Goal: Communication & Community: Participate in discussion

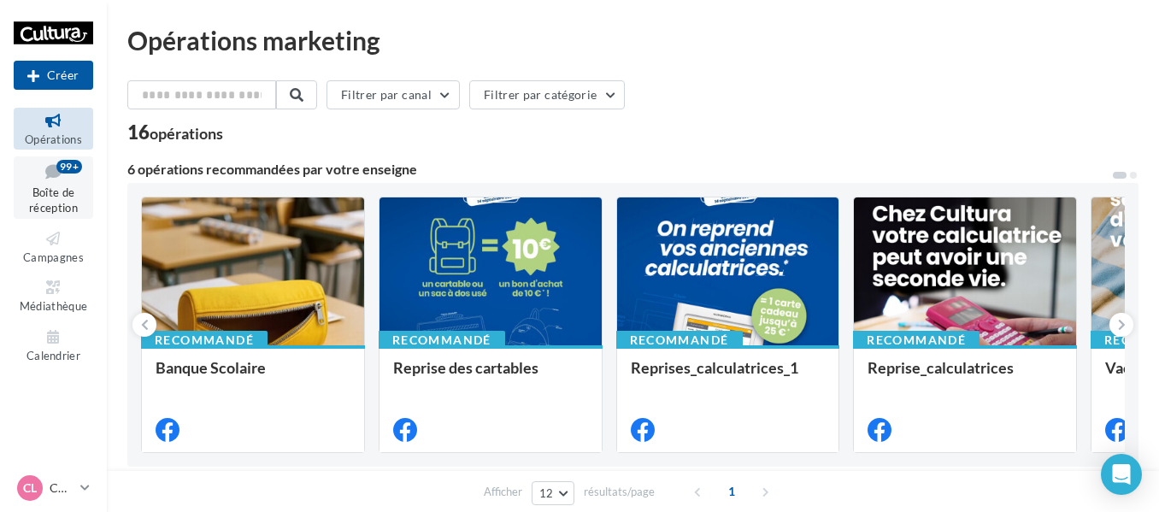
click at [67, 202] on span "Boîte de réception" at bounding box center [53, 200] width 49 height 30
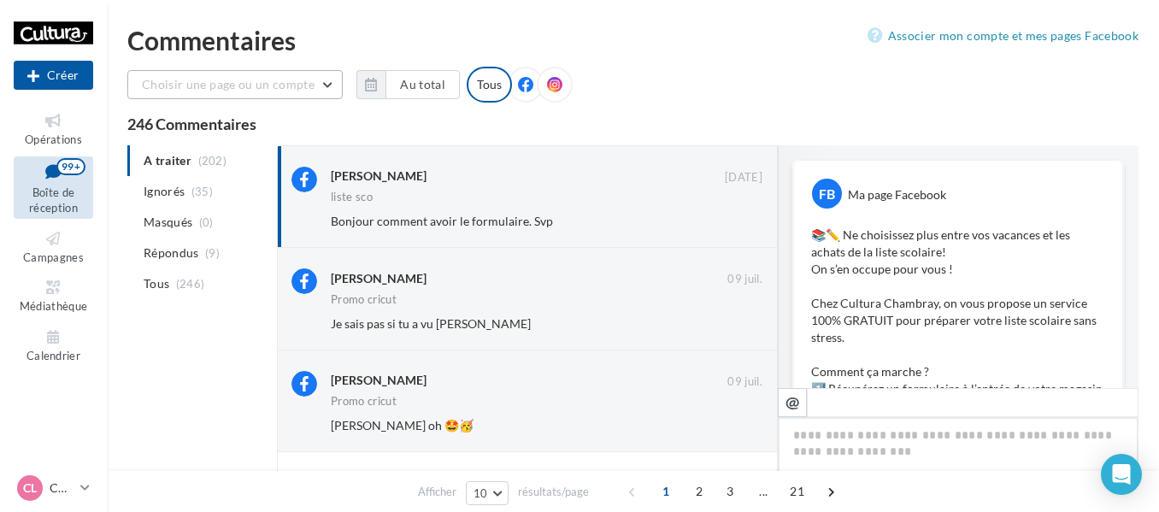
scroll to position [760, 0]
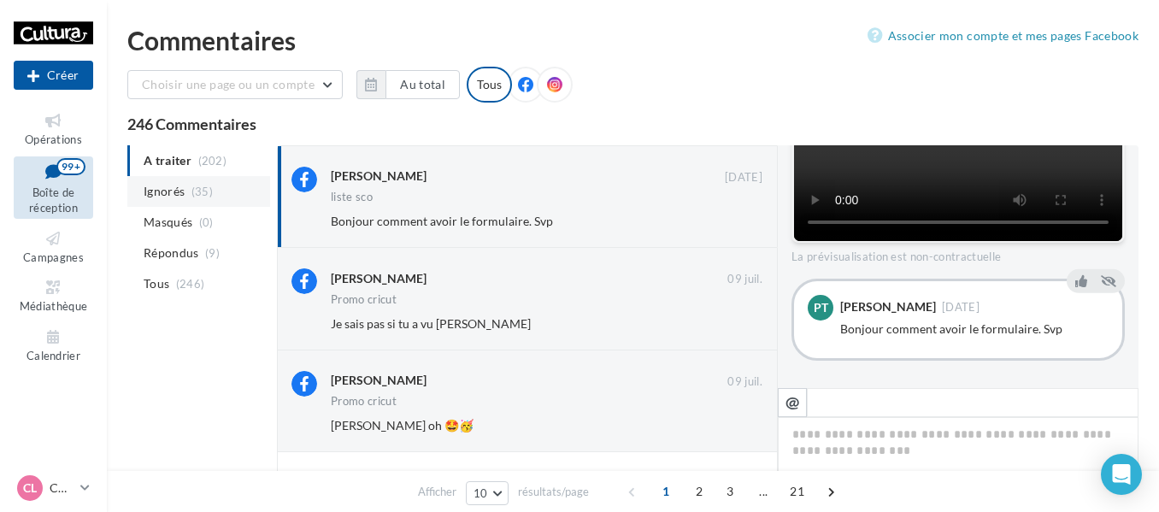
click at [184, 191] on span "Ignorés" at bounding box center [164, 191] width 41 height 17
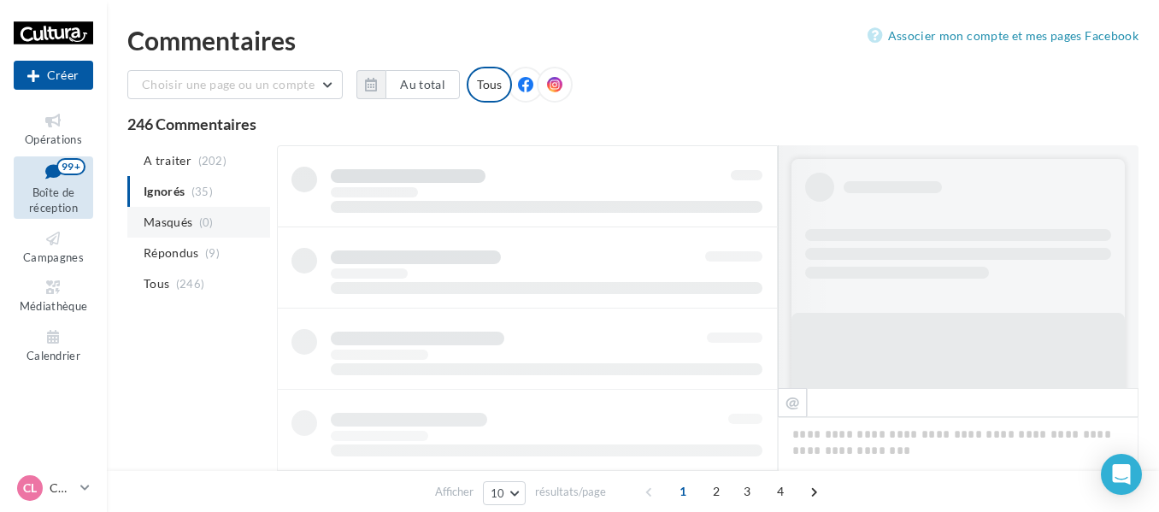
scroll to position [1, 0]
click at [201, 217] on span "(0)" at bounding box center [206, 221] width 15 height 14
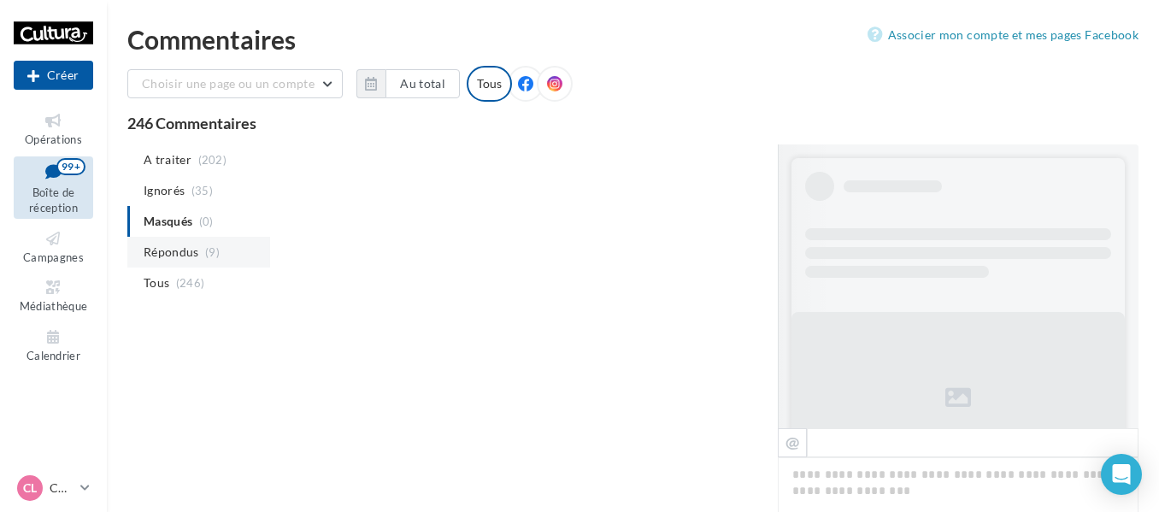
click at [186, 256] on span "Répondus" at bounding box center [172, 252] width 56 height 17
click at [194, 285] on span "(246)" at bounding box center [190, 283] width 29 height 14
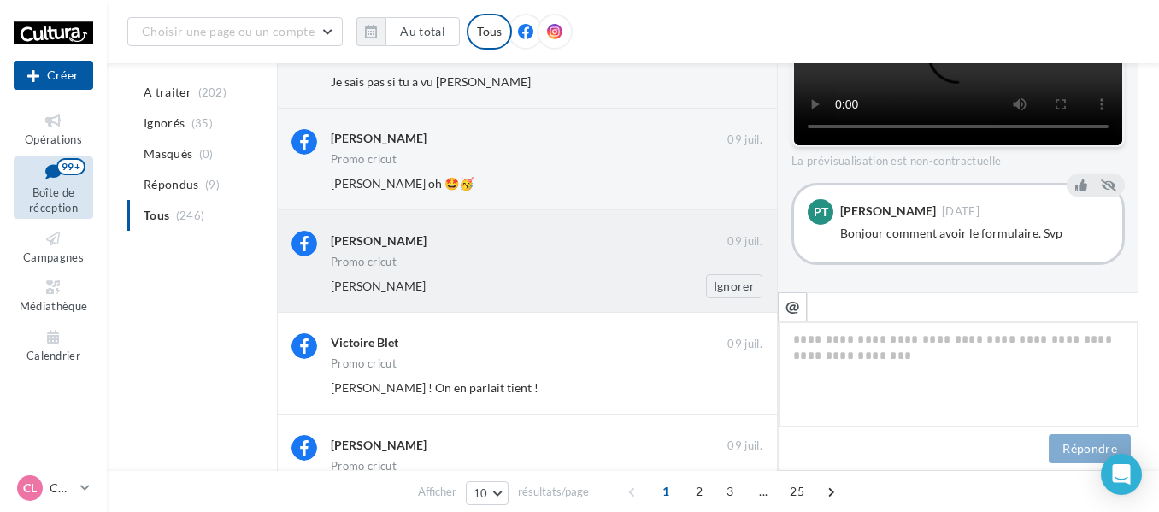
scroll to position [258, 0]
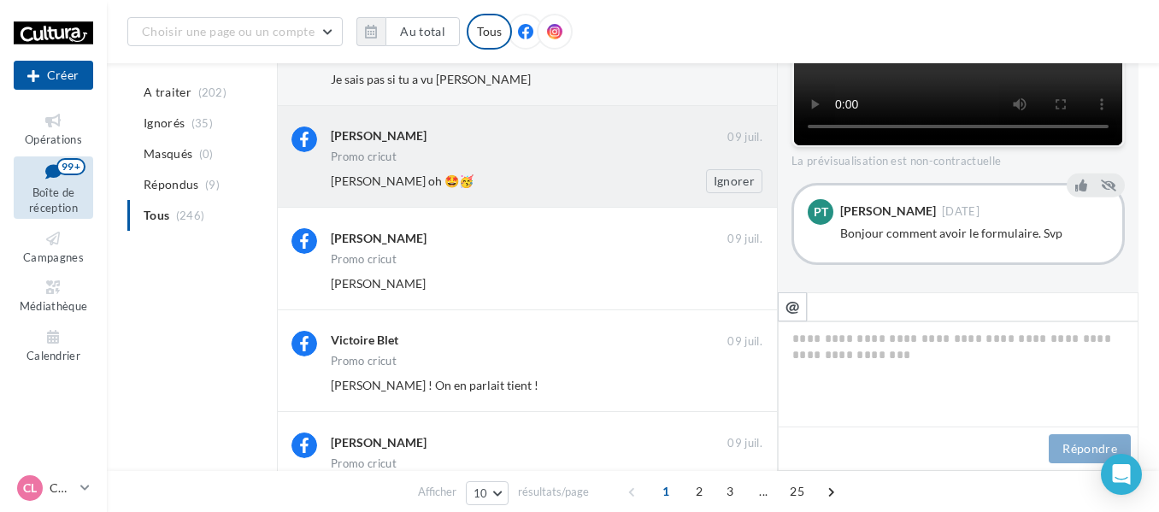
click at [411, 140] on div "Céline Guignon" at bounding box center [379, 135] width 96 height 17
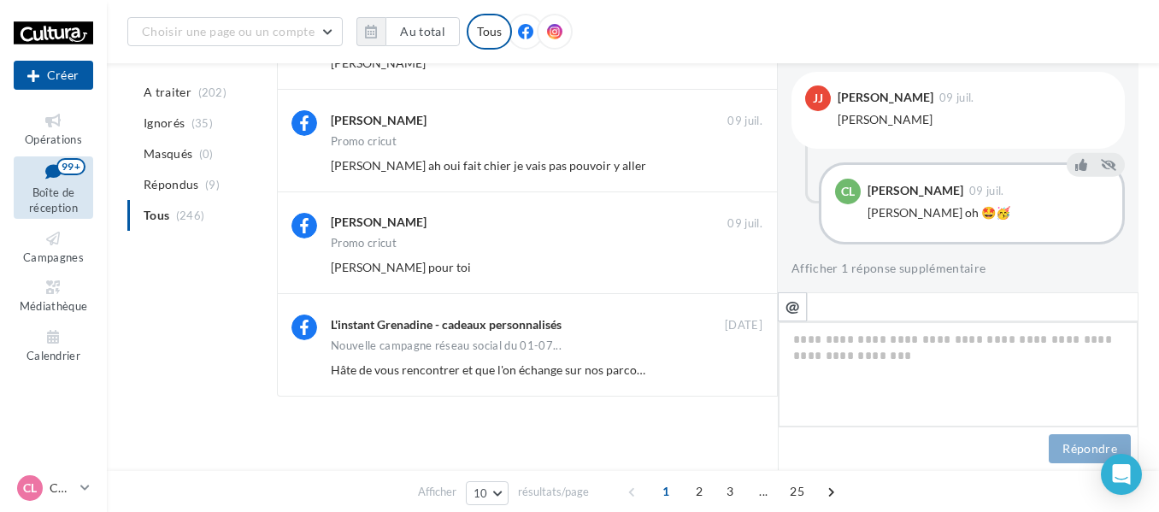
scroll to position [790, 0]
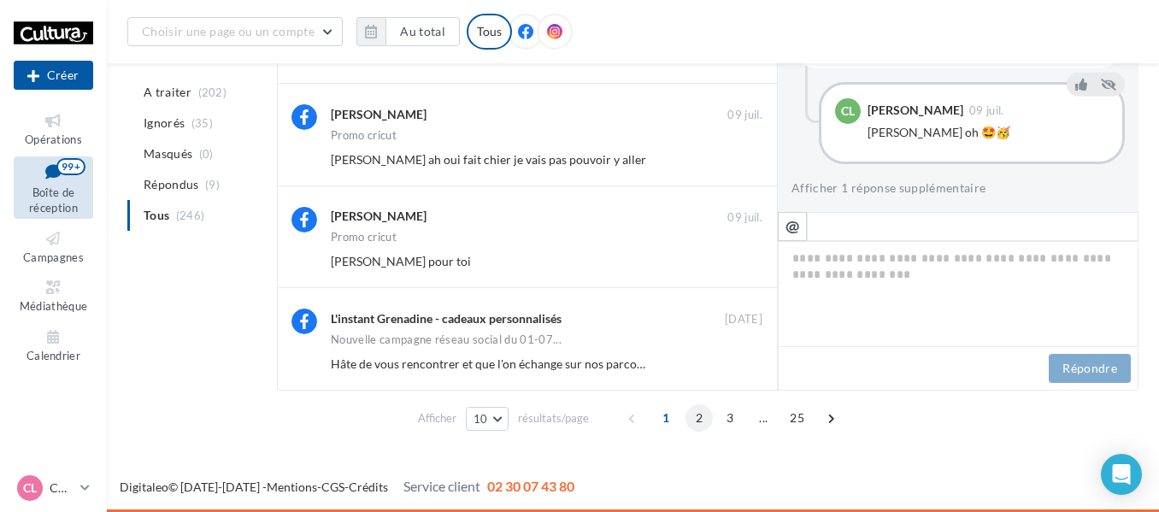
click at [703, 418] on span "2" at bounding box center [698, 417] width 27 height 27
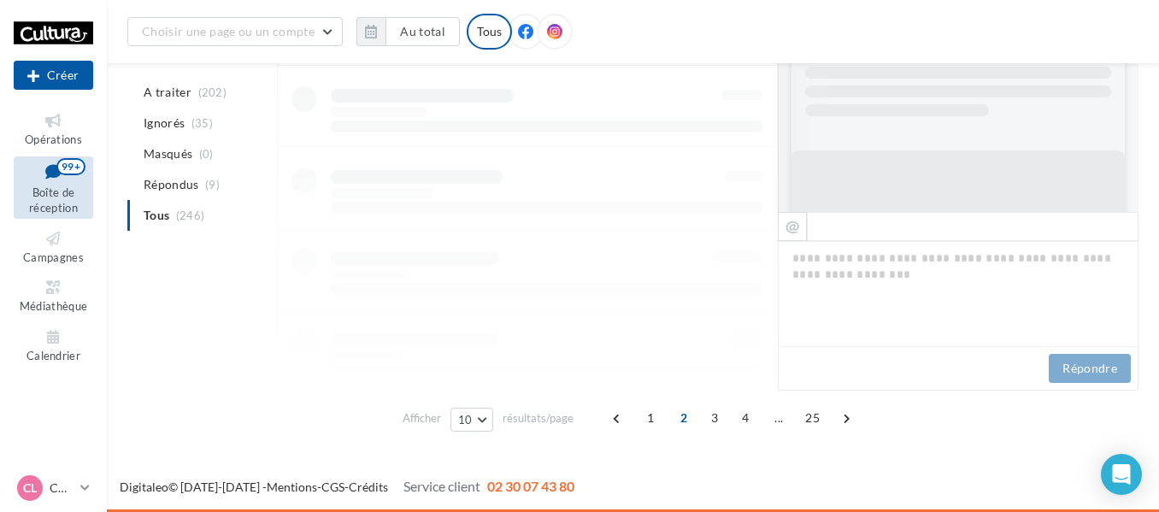
scroll to position [777, 0]
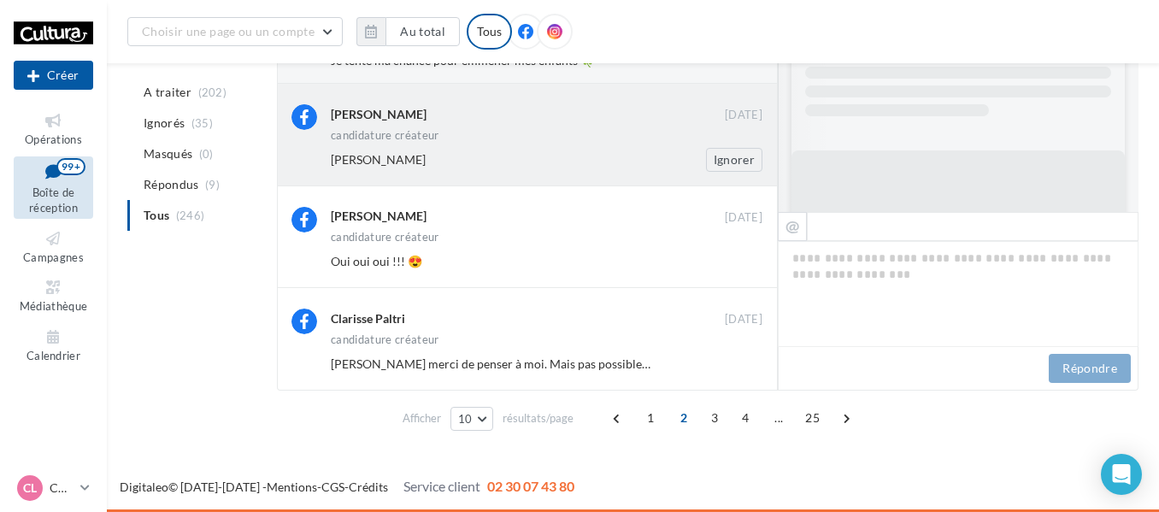
click at [397, 115] on div "Justine Dubosson" at bounding box center [379, 114] width 96 height 17
click at [393, 142] on div "candidature créateur" at bounding box center [547, 137] width 432 height 15
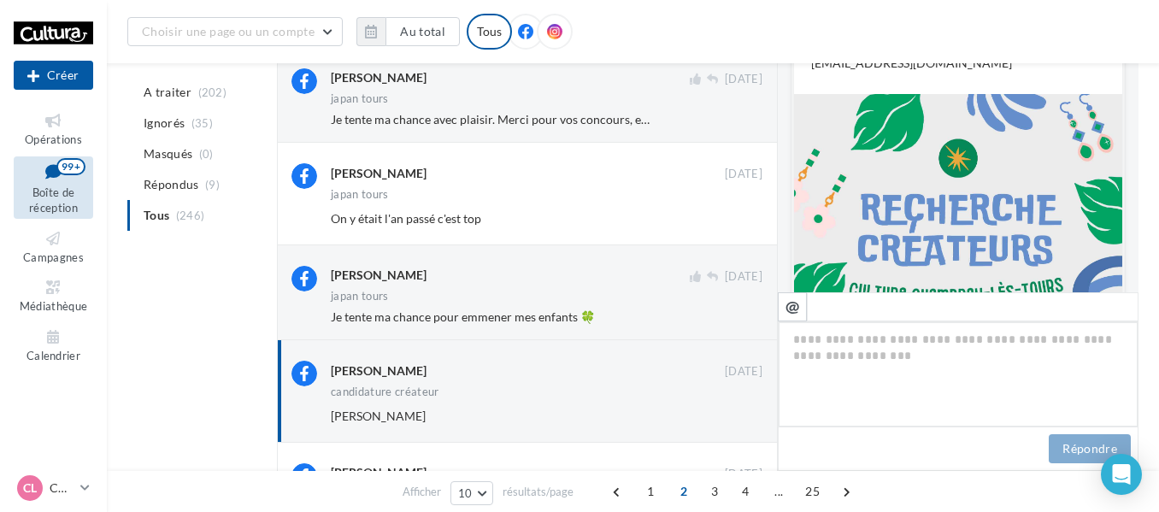
scroll to position [342, 0]
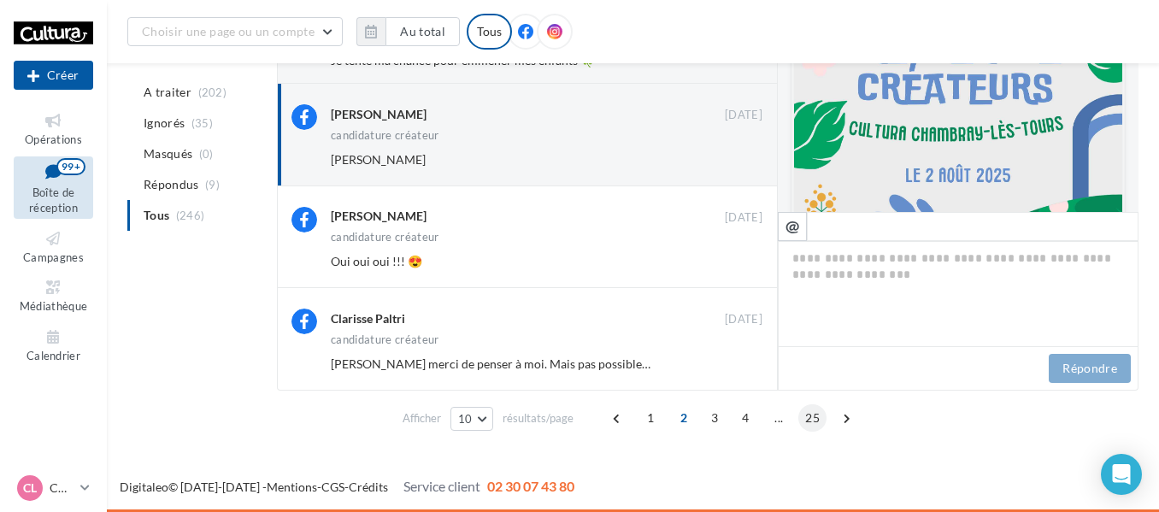
click at [814, 416] on span "25" at bounding box center [812, 417] width 28 height 27
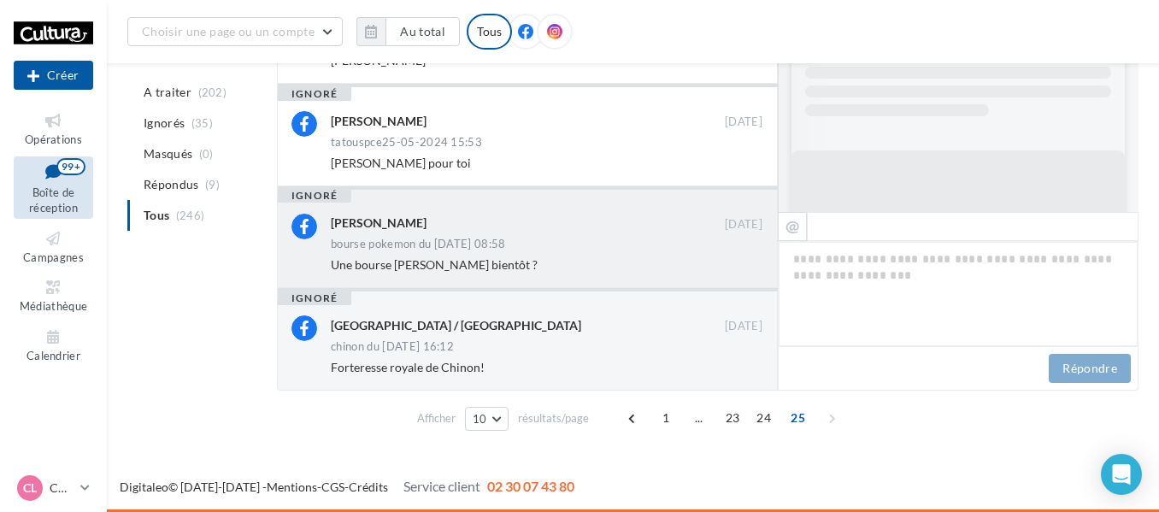
scroll to position [647, 0]
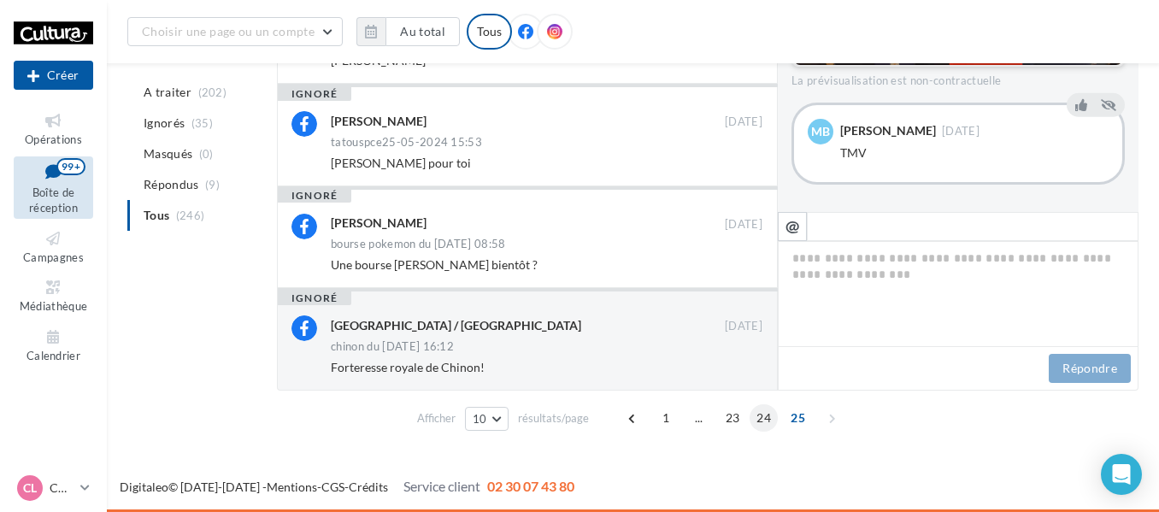
click at [766, 421] on span "24" at bounding box center [763, 417] width 28 height 27
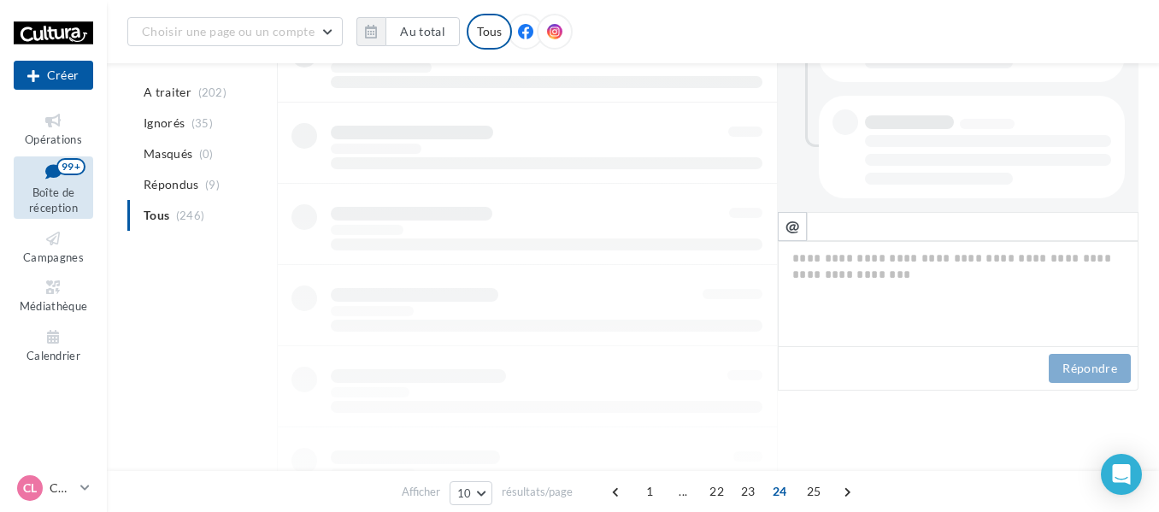
scroll to position [472, 0]
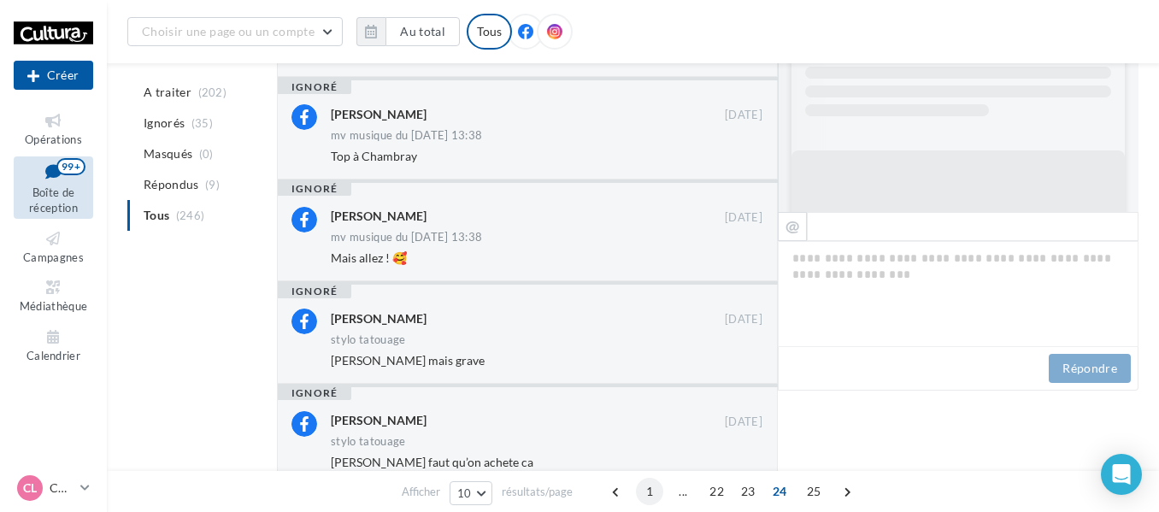
click at [645, 491] on span "1" at bounding box center [649, 491] width 27 height 27
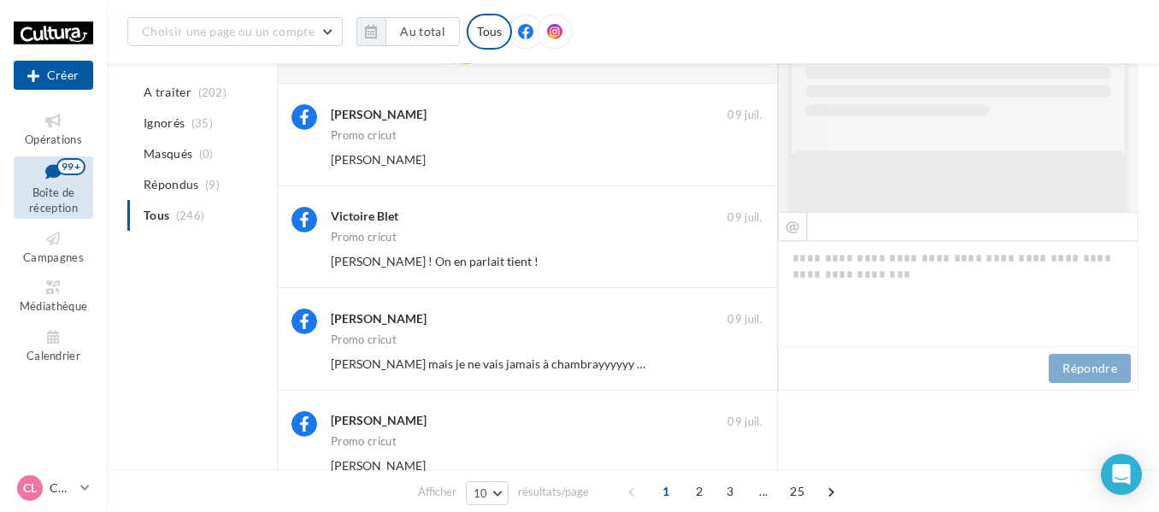
click at [518, 24] on icon at bounding box center [525, 31] width 15 height 15
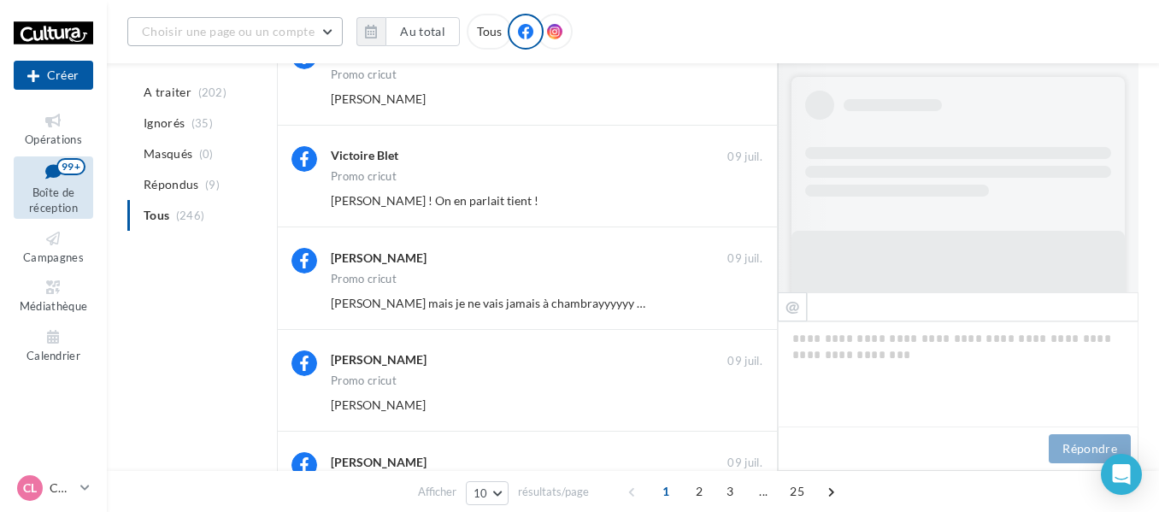
scroll to position [278, 0]
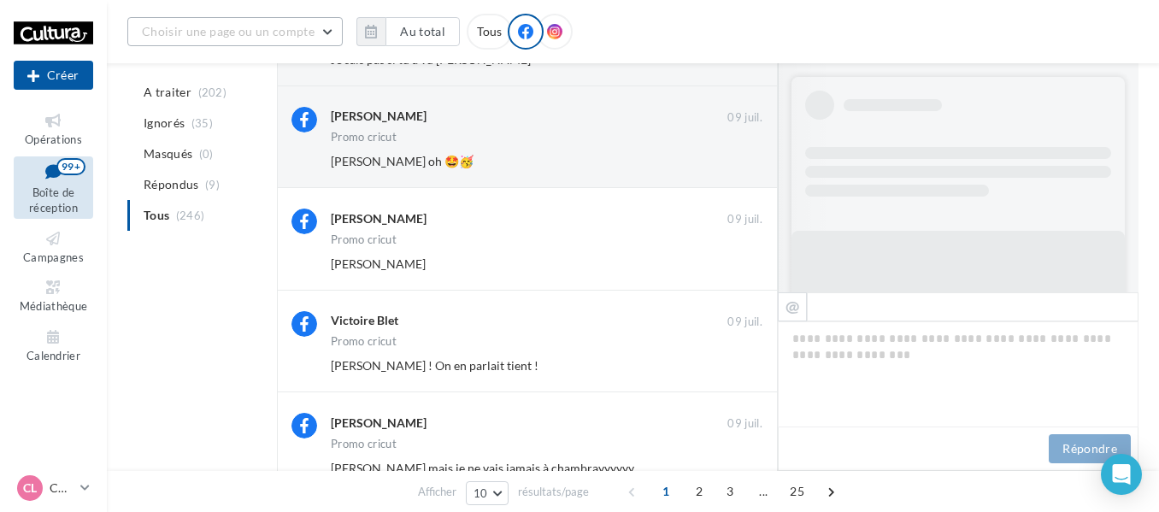
click at [199, 34] on span "Choisir une page ou un compte" at bounding box center [228, 31] width 173 height 15
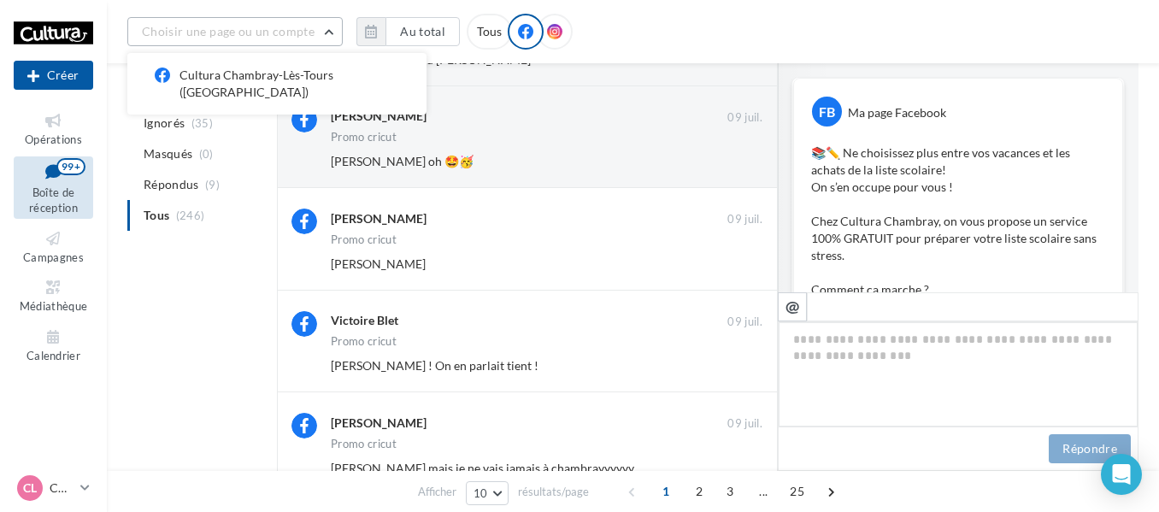
scroll to position [773, 0]
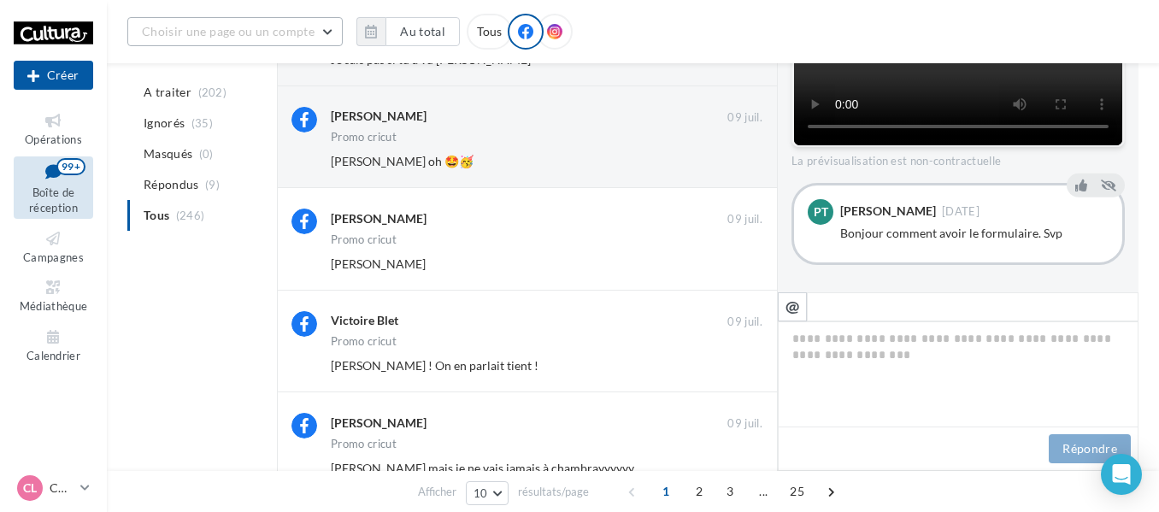
click at [285, 26] on span "Choisir une page ou un compte" at bounding box center [228, 31] width 173 height 15
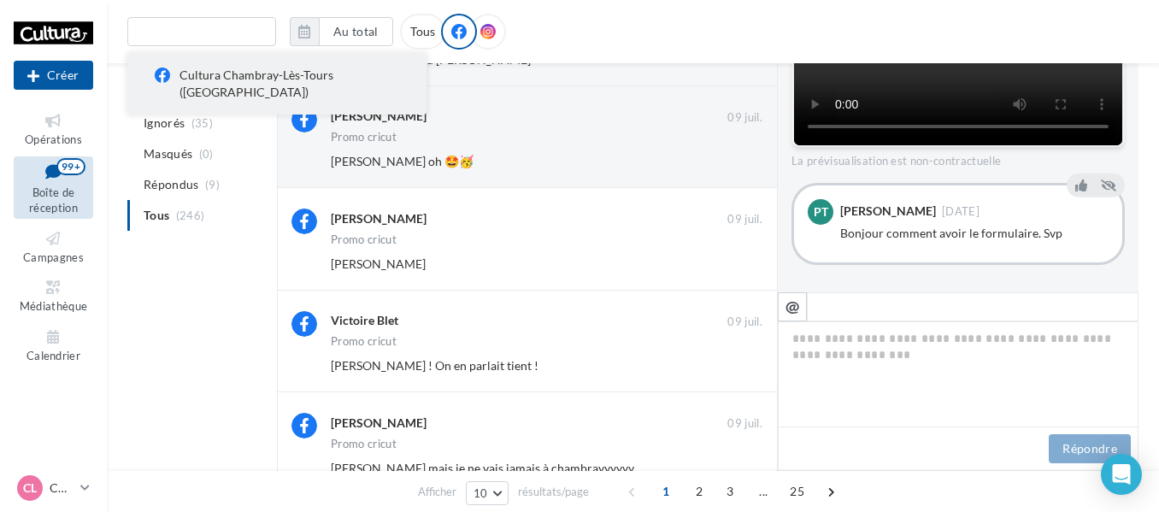
click at [250, 87] on div "Cultura Chambray-Lès-Tours (Chambray-lès-Tours)" at bounding box center [288, 84] width 219 height 34
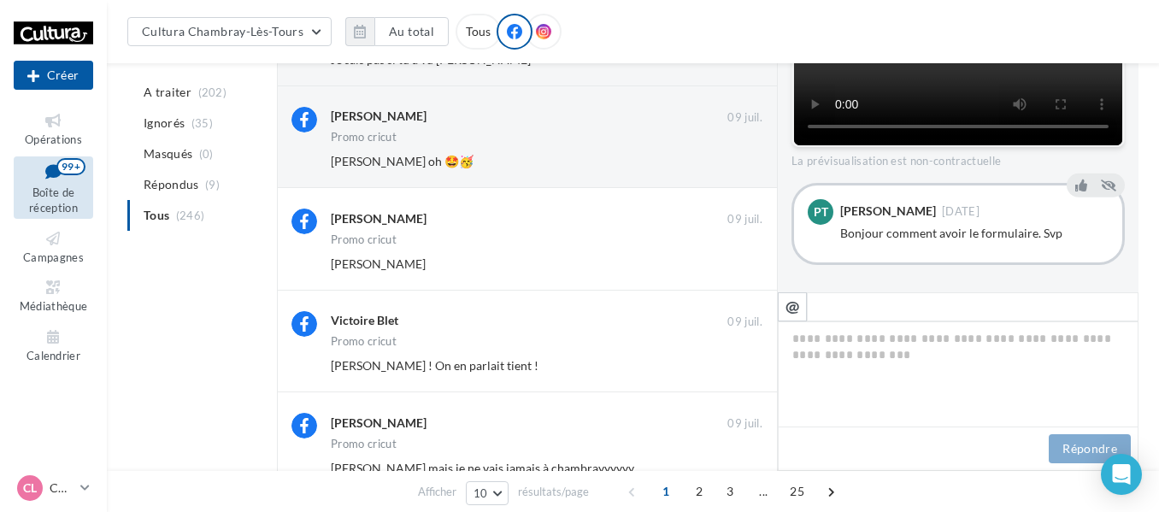
scroll to position [492, 0]
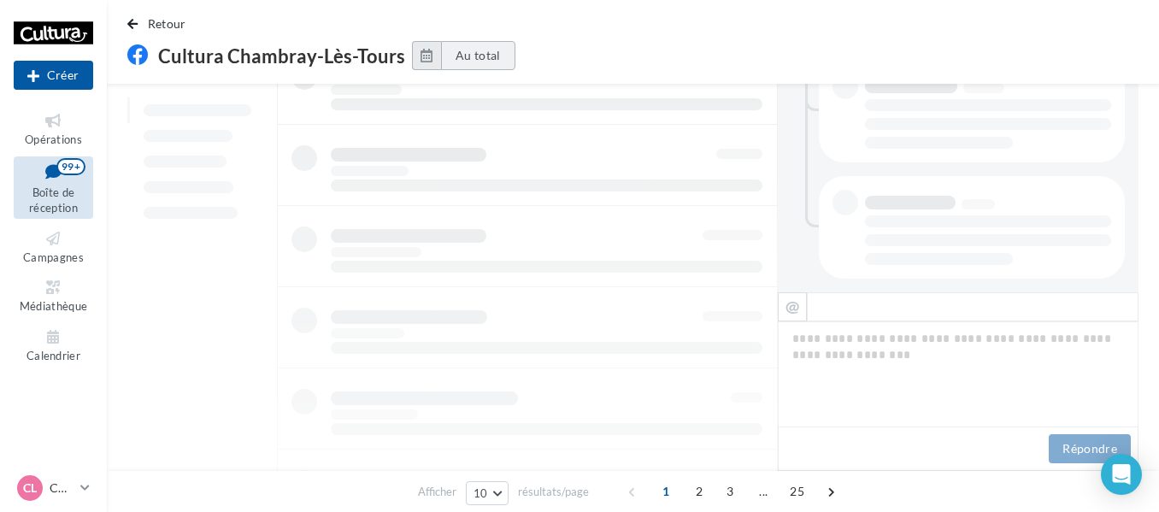
click at [456, 64] on button "Au total" at bounding box center [478, 55] width 74 height 29
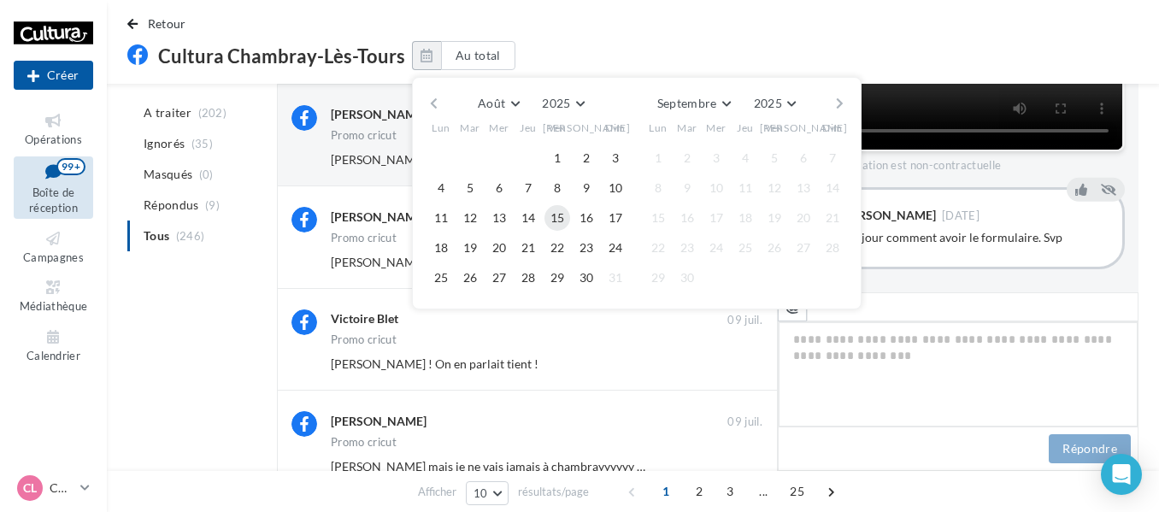
scroll to position [794, 0]
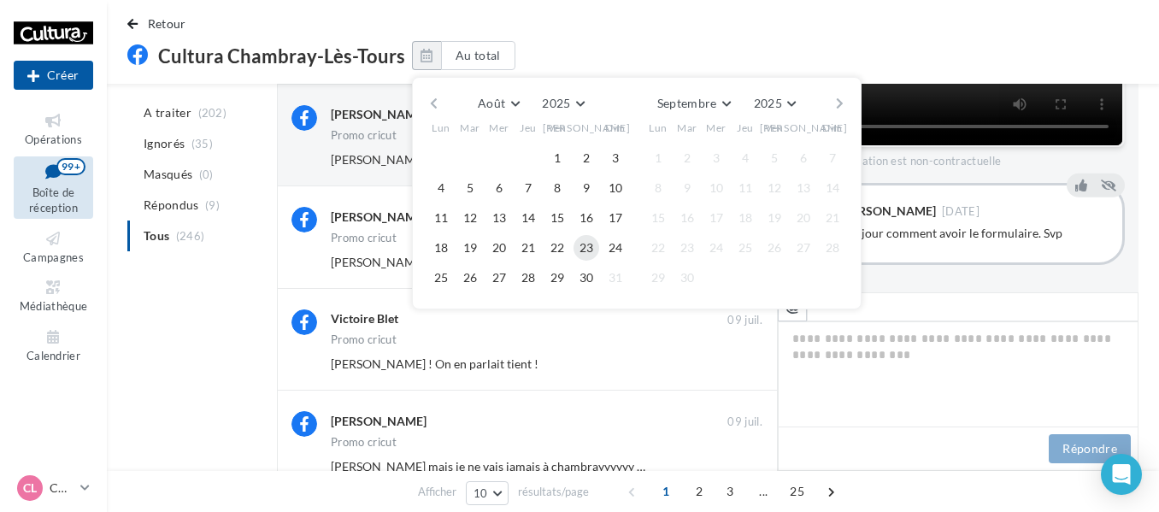
click at [579, 251] on button "23" at bounding box center [586, 248] width 26 height 26
click at [486, 273] on button "27" at bounding box center [499, 278] width 26 height 26
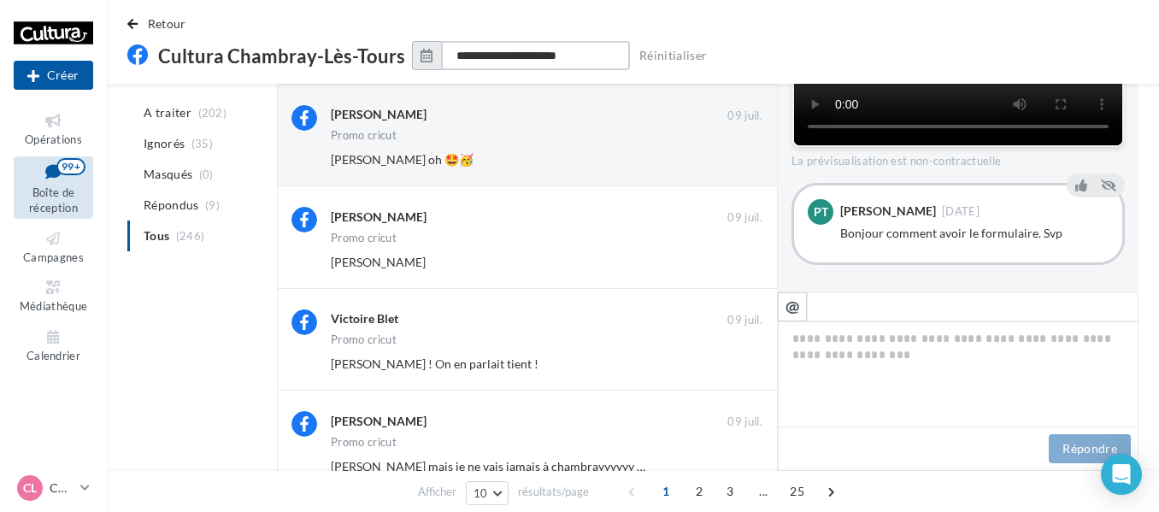
click at [601, 60] on input "**********" at bounding box center [535, 55] width 189 height 29
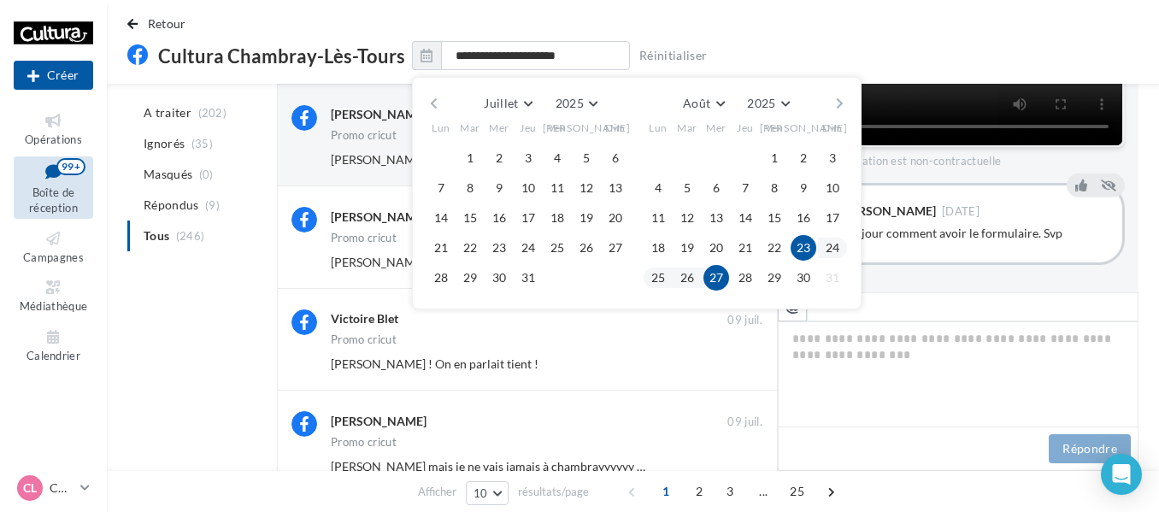
click at [732, 6] on div "**********" at bounding box center [633, 42] width 1052 height 84
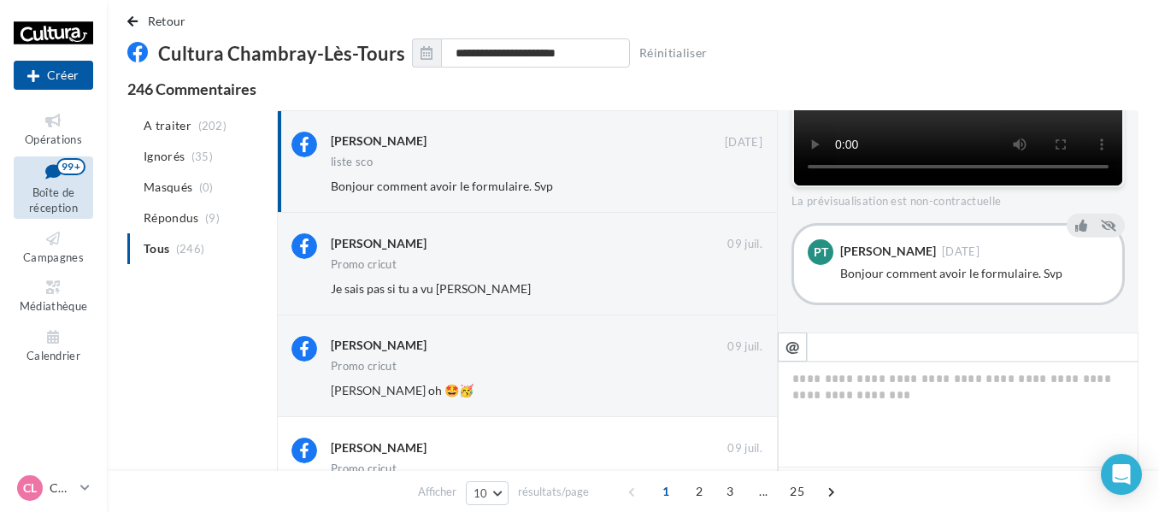
scroll to position [780, 0]
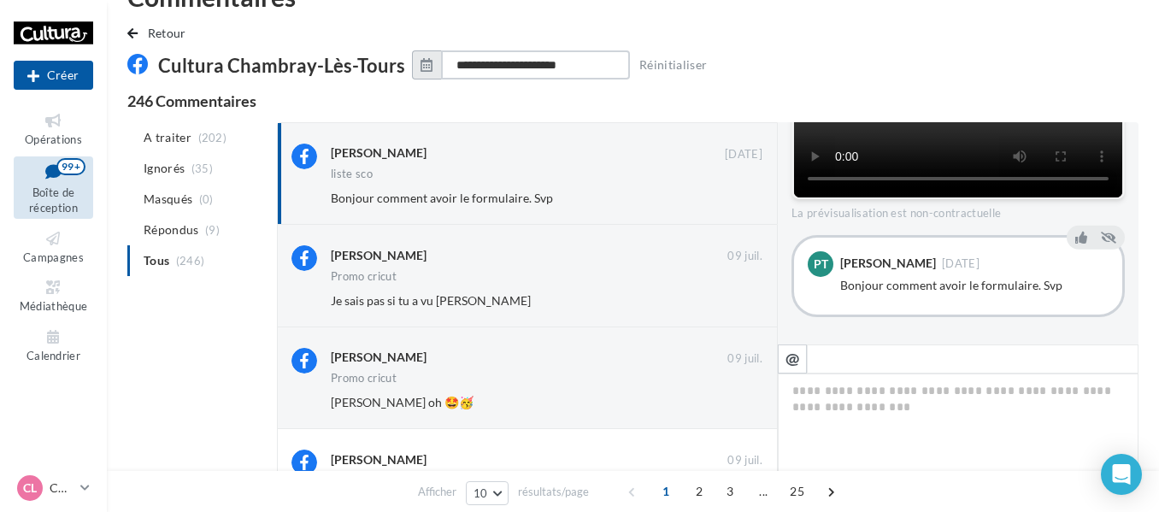
click at [607, 67] on input "**********" at bounding box center [535, 64] width 189 height 29
click at [198, 144] on span "(202)" at bounding box center [212, 138] width 29 height 14
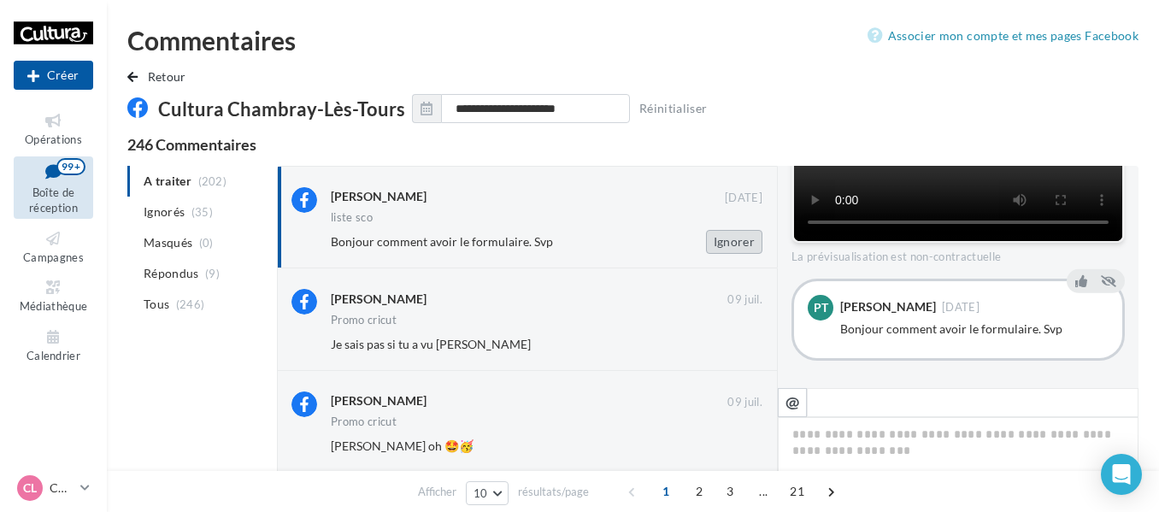
click at [714, 244] on button "Ignorer" at bounding box center [734, 242] width 56 height 24
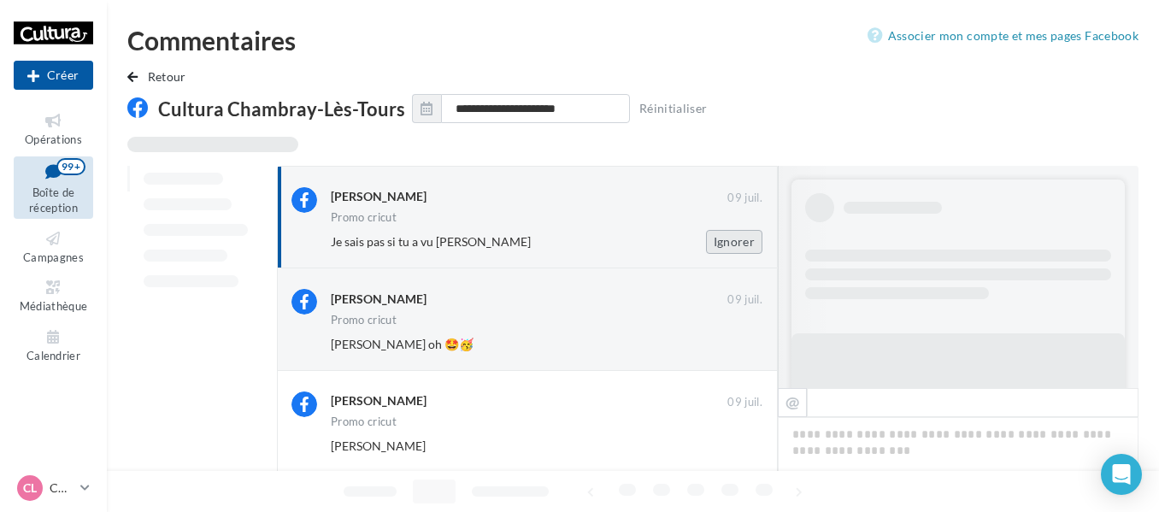
click at [727, 243] on button "Ignorer" at bounding box center [734, 242] width 56 height 24
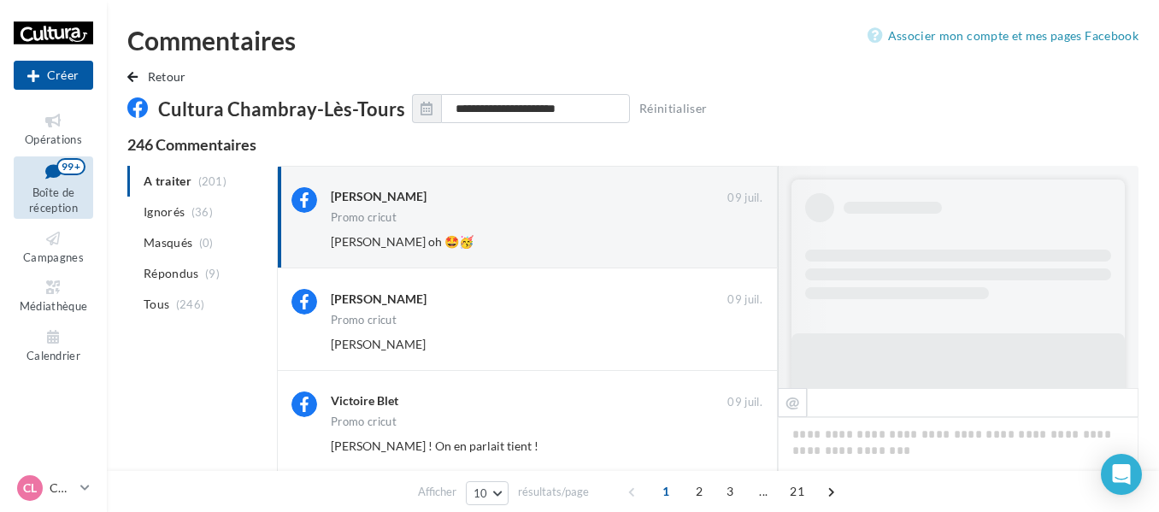
click at [727, 243] on button "Ignorer" at bounding box center [734, 242] width 56 height 24
click at [729, 246] on button "Ignorer" at bounding box center [734, 242] width 56 height 24
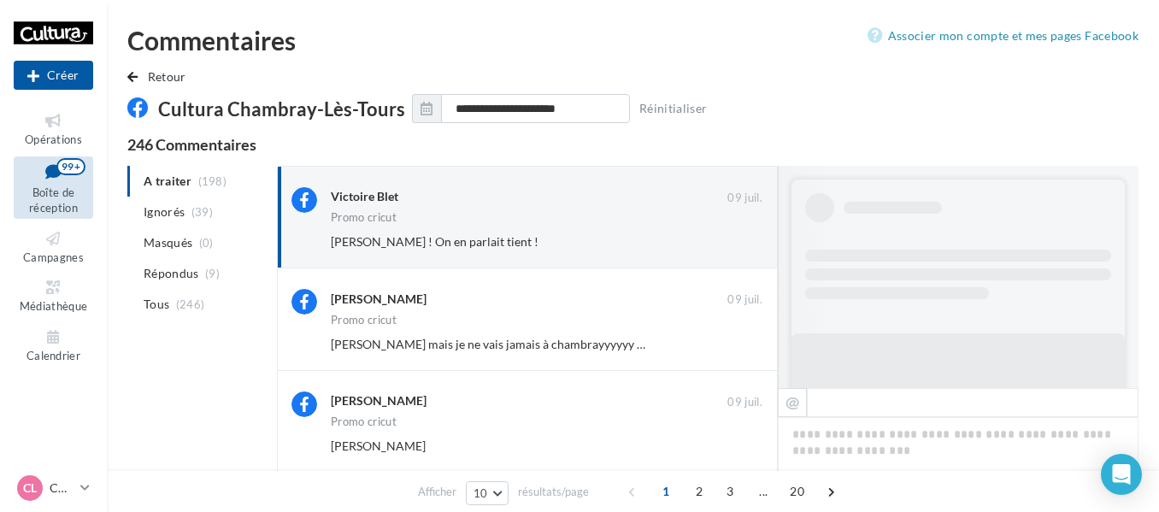
click at [729, 246] on button "Ignorer" at bounding box center [734, 242] width 56 height 24
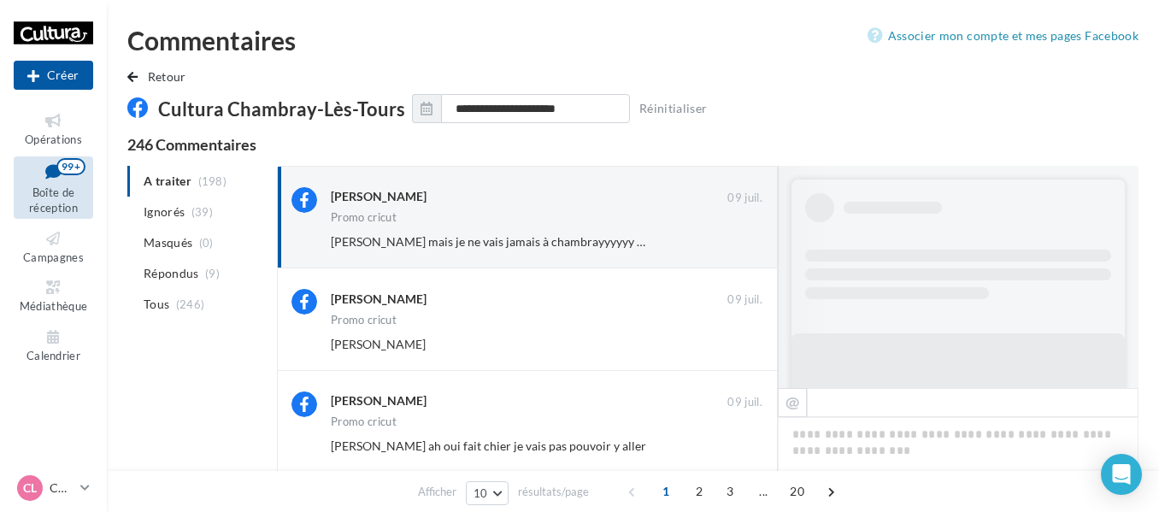
click at [729, 246] on button "Ignorer" at bounding box center [734, 242] width 56 height 24
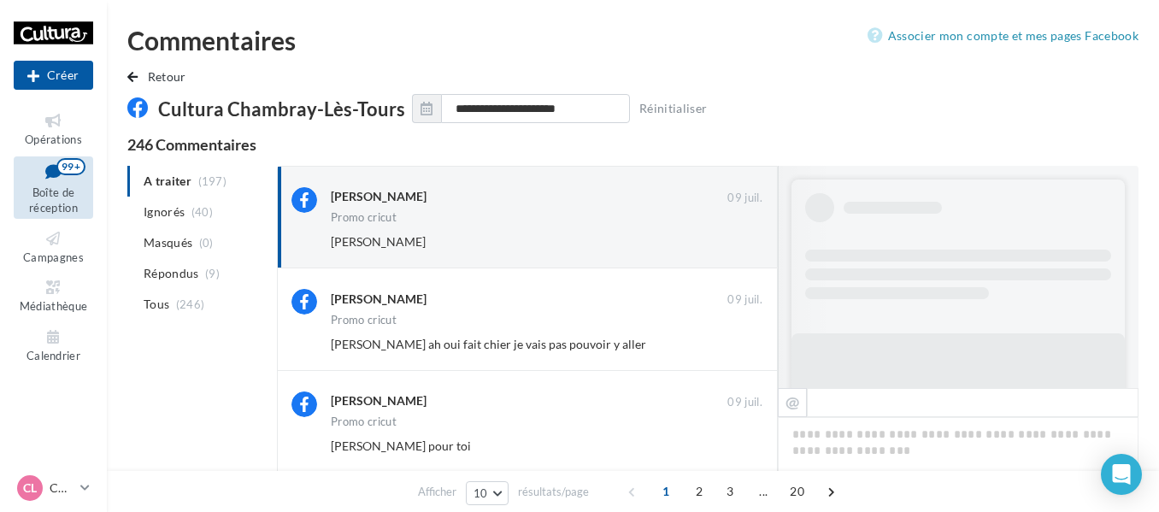
click at [729, 246] on button "Ignorer" at bounding box center [734, 242] width 56 height 24
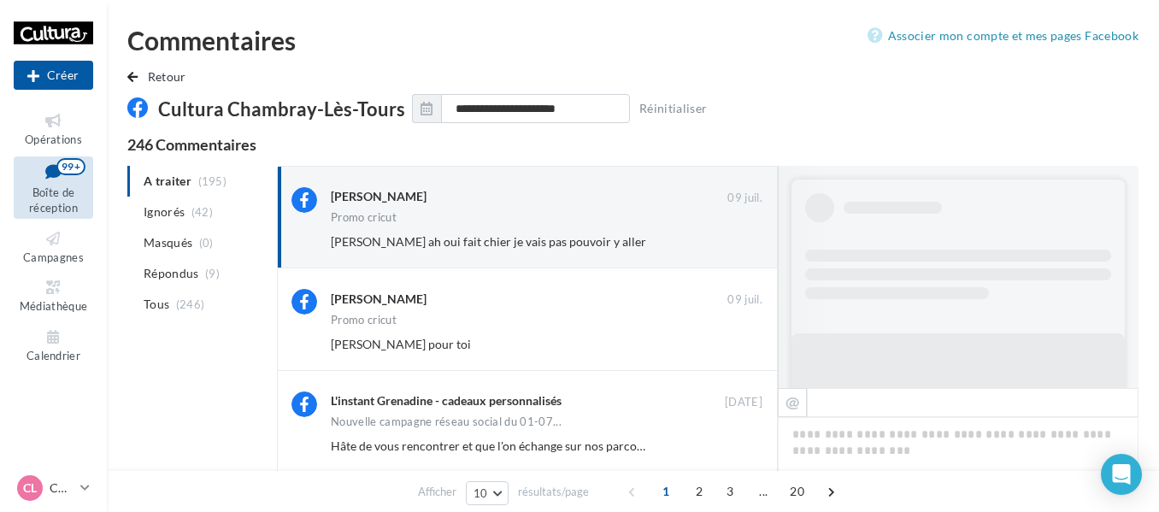
click at [729, 246] on button "Ignorer" at bounding box center [734, 242] width 56 height 24
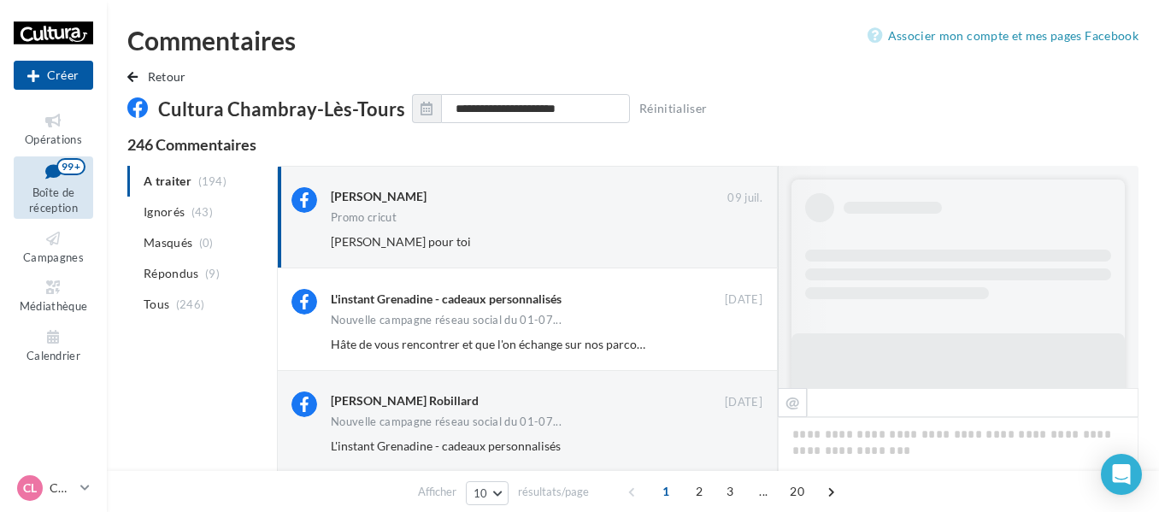
click at [729, 246] on button "Ignorer" at bounding box center [734, 242] width 56 height 24
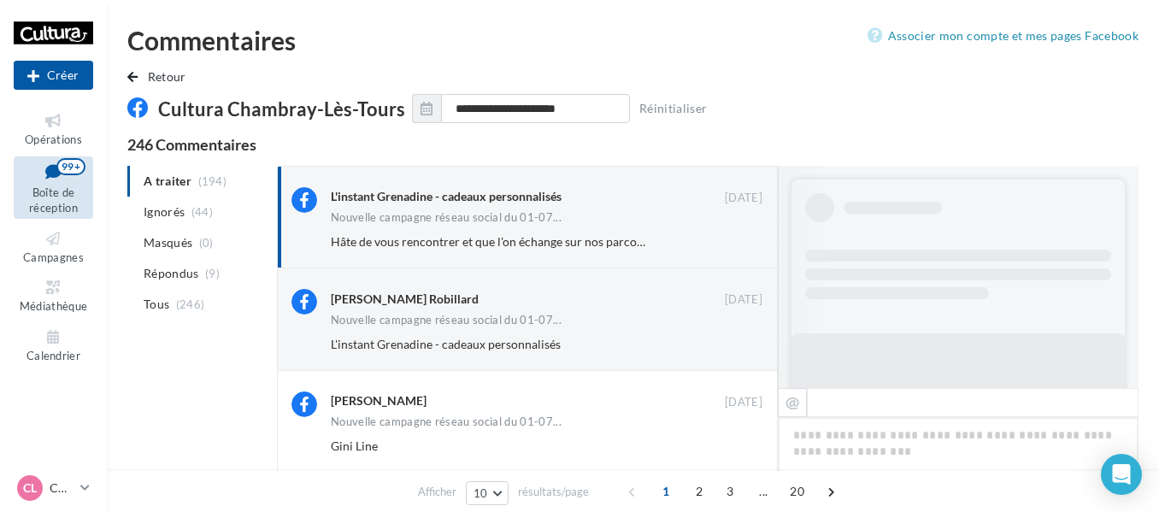
scroll to position [845, 0]
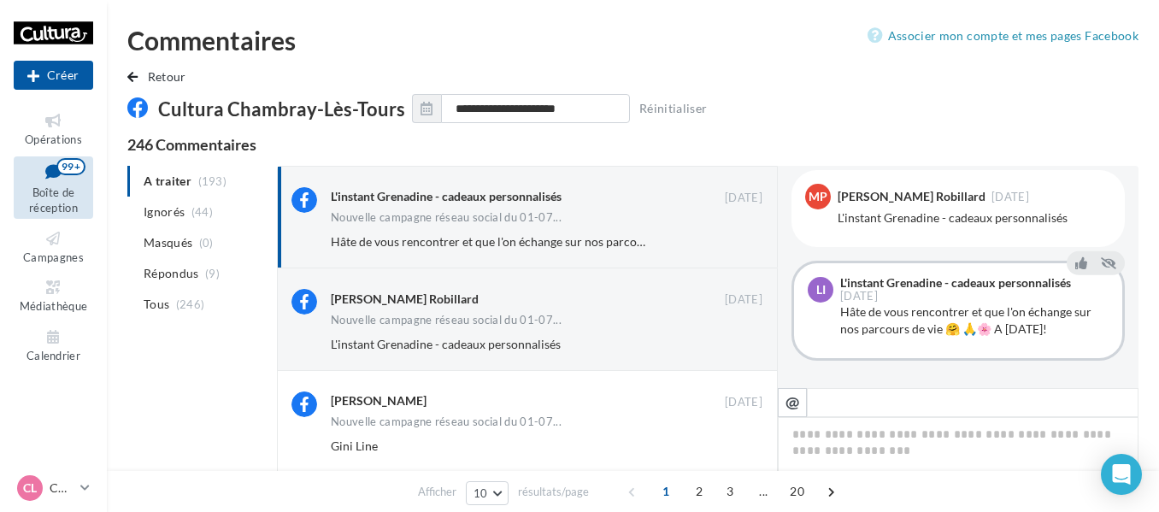
click at [729, 246] on button "Ignorer" at bounding box center [734, 242] width 56 height 24
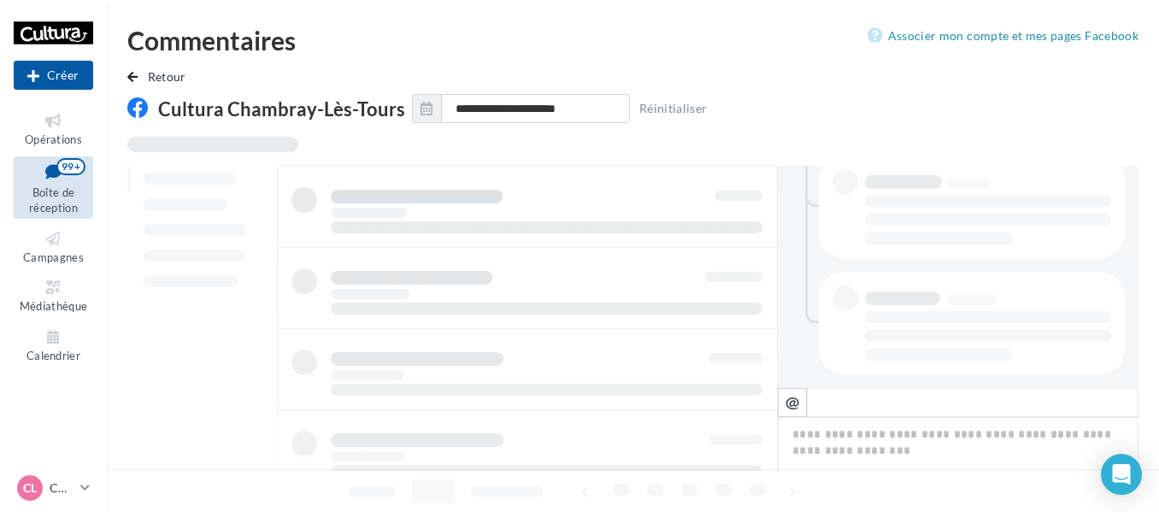
scroll to position [479, 0]
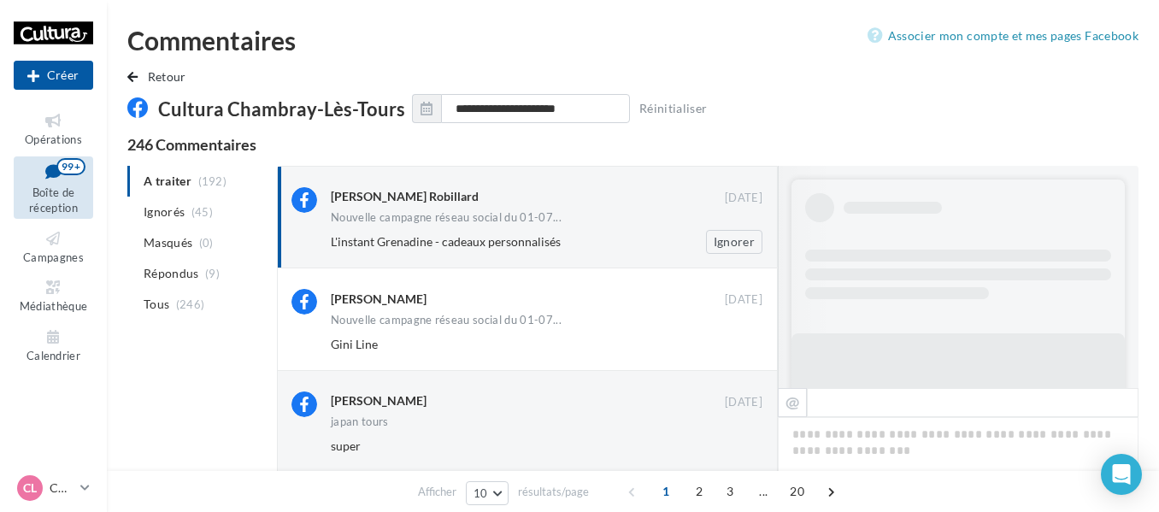
click at [374, 193] on div "Manon Poulain Robillard" at bounding box center [405, 196] width 148 height 17
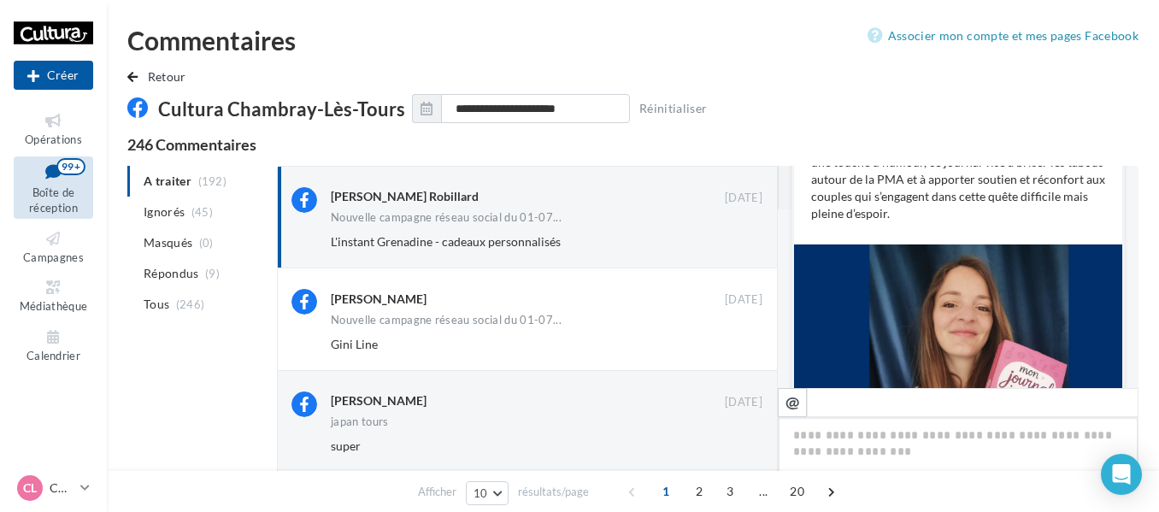
scroll to position [159, 0]
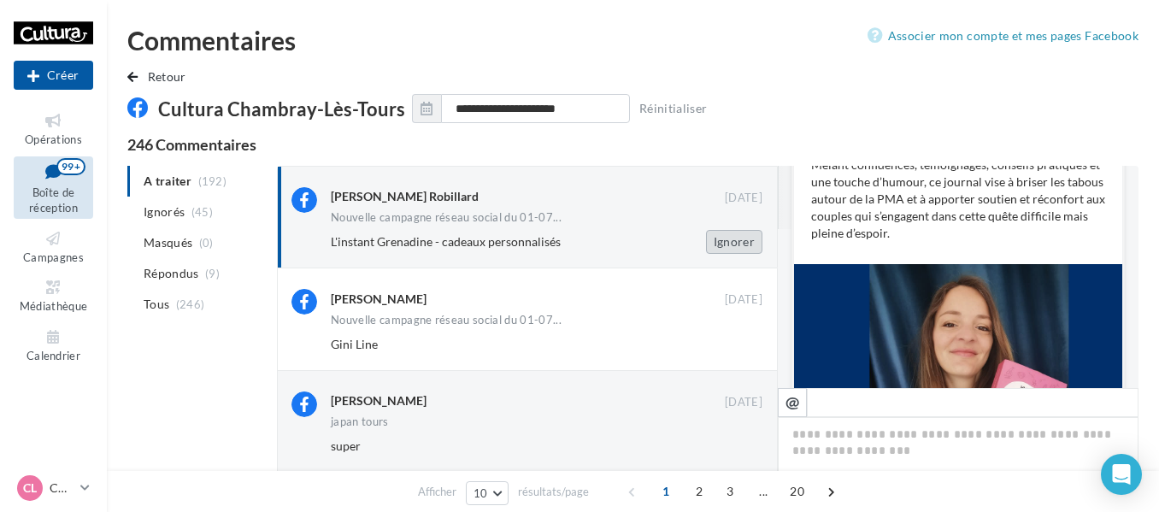
click at [728, 245] on button "Ignorer" at bounding box center [734, 242] width 56 height 24
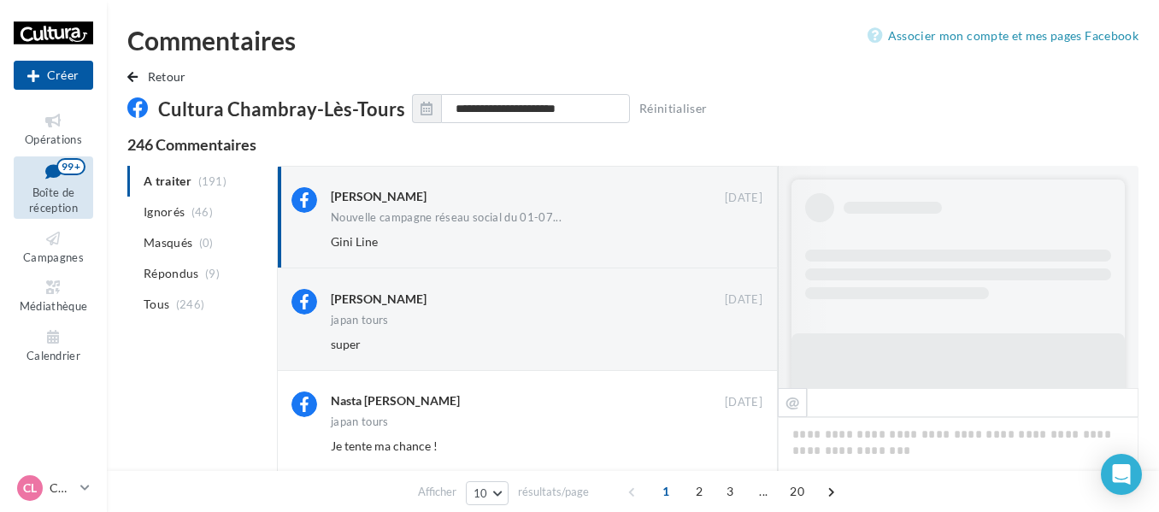
click at [728, 245] on button "Ignorer" at bounding box center [734, 242] width 56 height 24
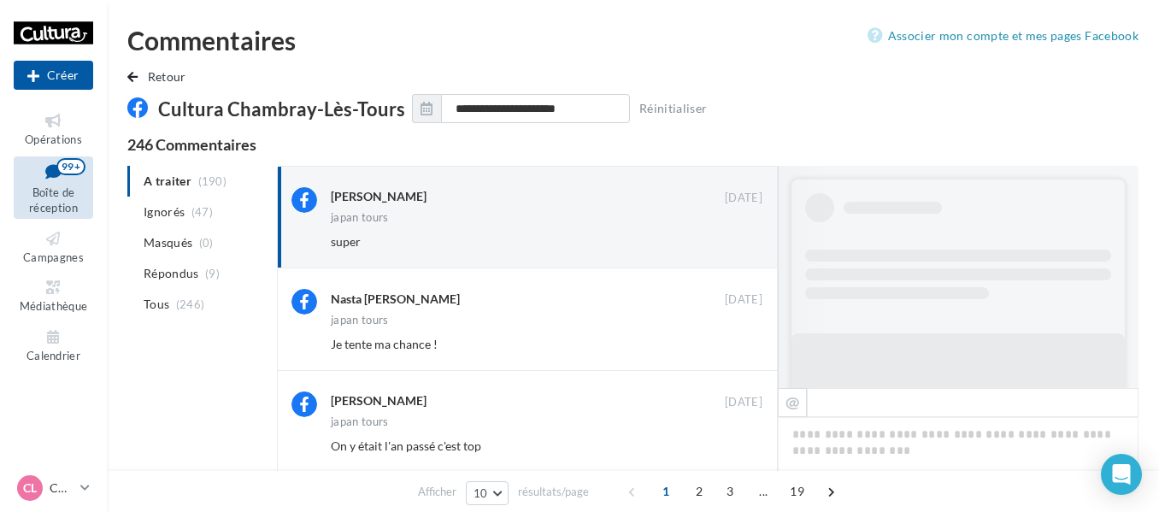
click at [728, 245] on button "Ignorer" at bounding box center [734, 242] width 56 height 24
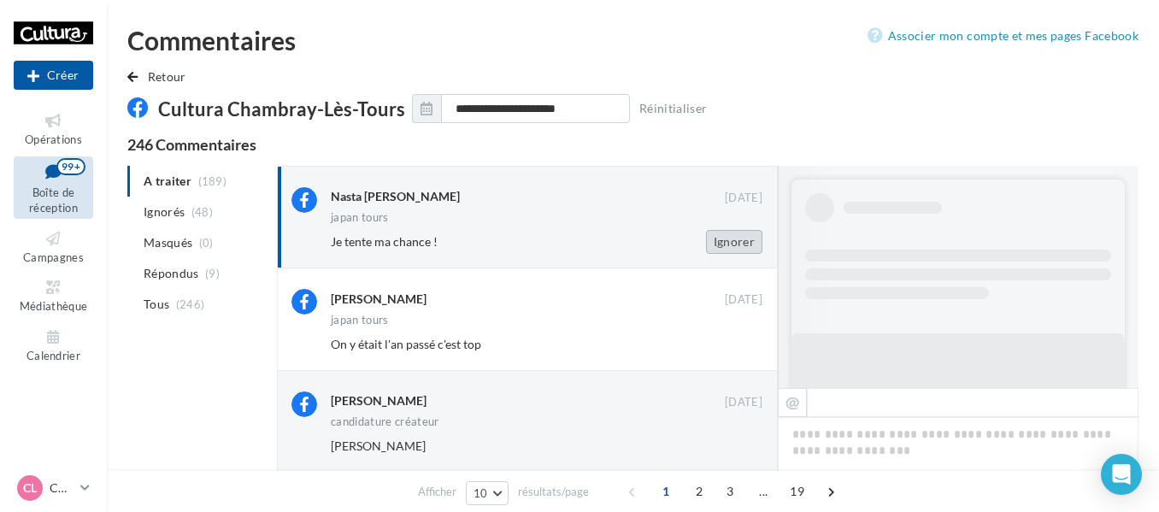
click at [728, 244] on button "Ignorer" at bounding box center [734, 242] width 56 height 24
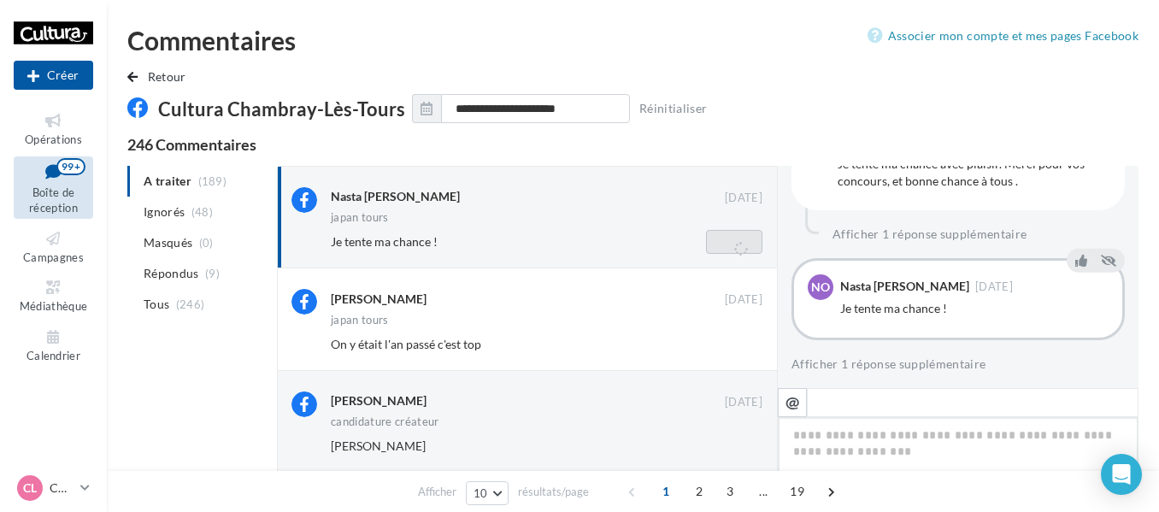
scroll to position [260, 0]
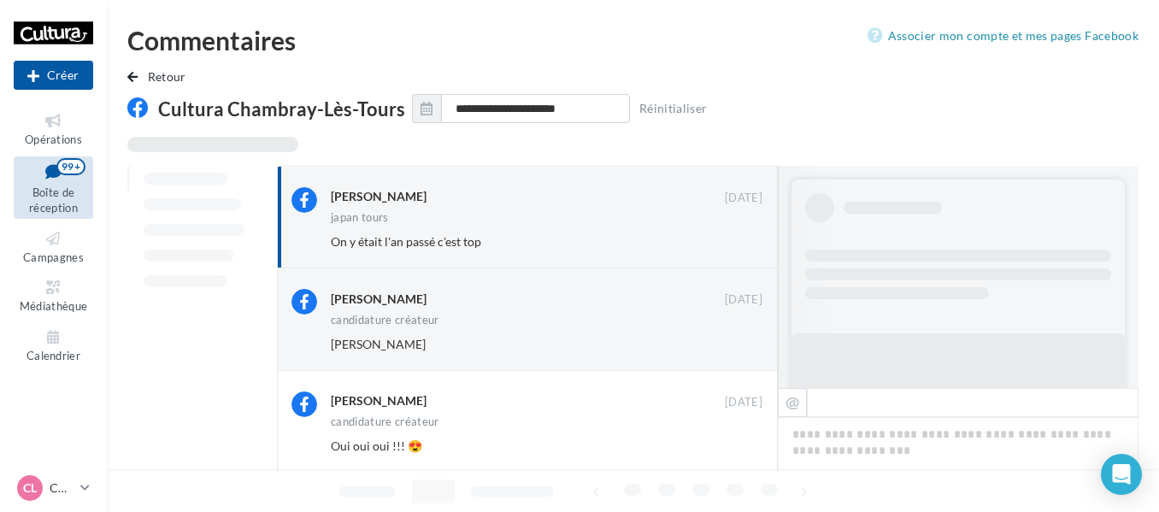
click at [728, 244] on button "Ignorer" at bounding box center [734, 242] width 56 height 24
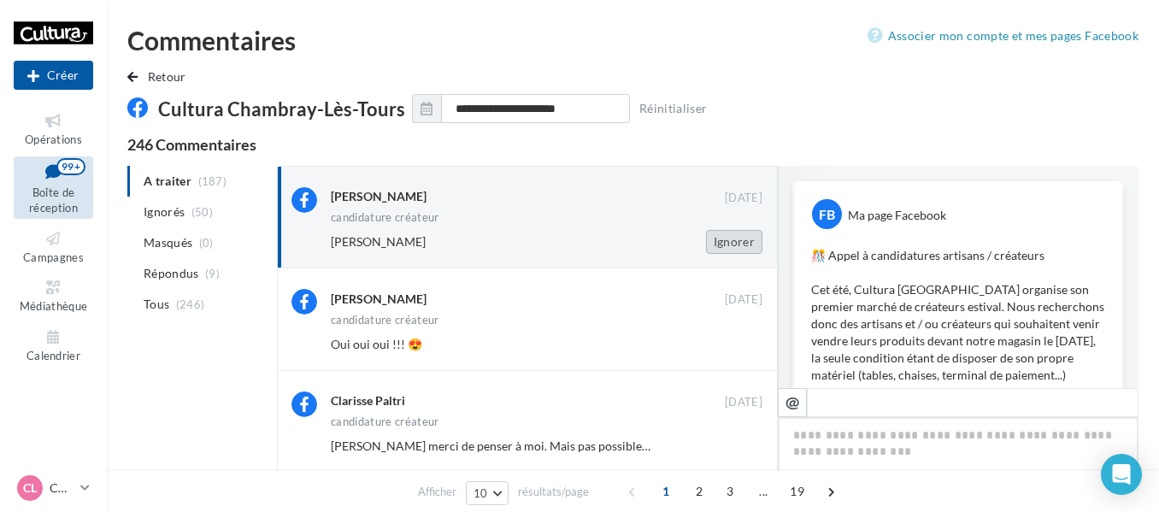
scroll to position [896, 0]
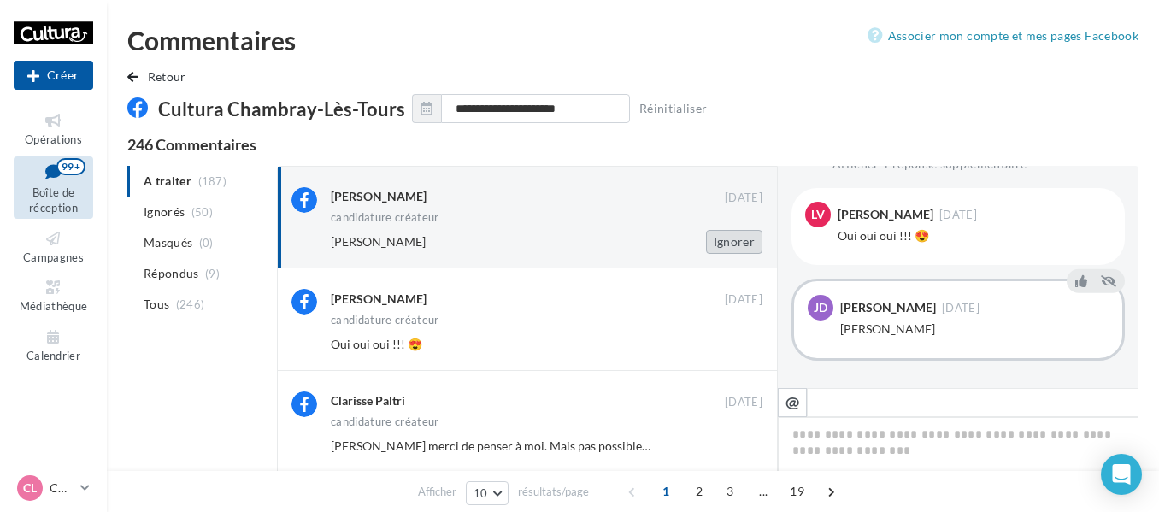
click at [729, 242] on button "Ignorer" at bounding box center [734, 242] width 56 height 24
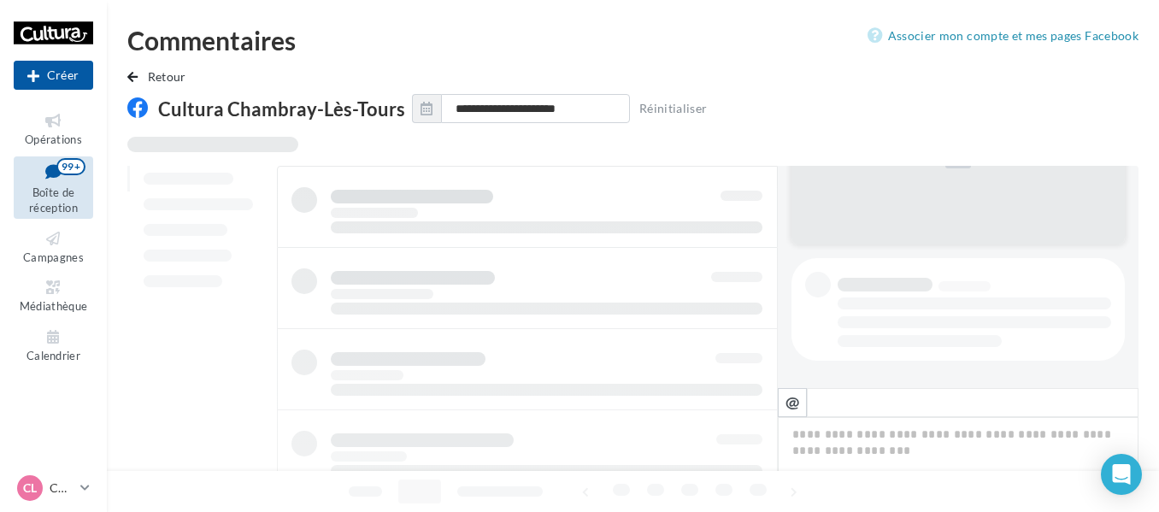
scroll to position [260, 0]
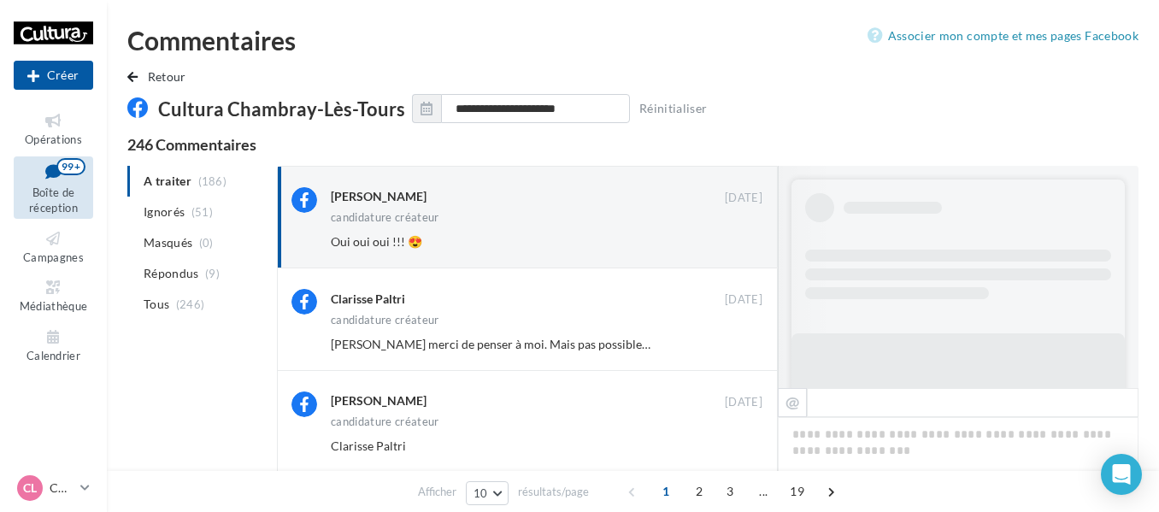
click at [729, 241] on button "Ignorer" at bounding box center [734, 242] width 56 height 24
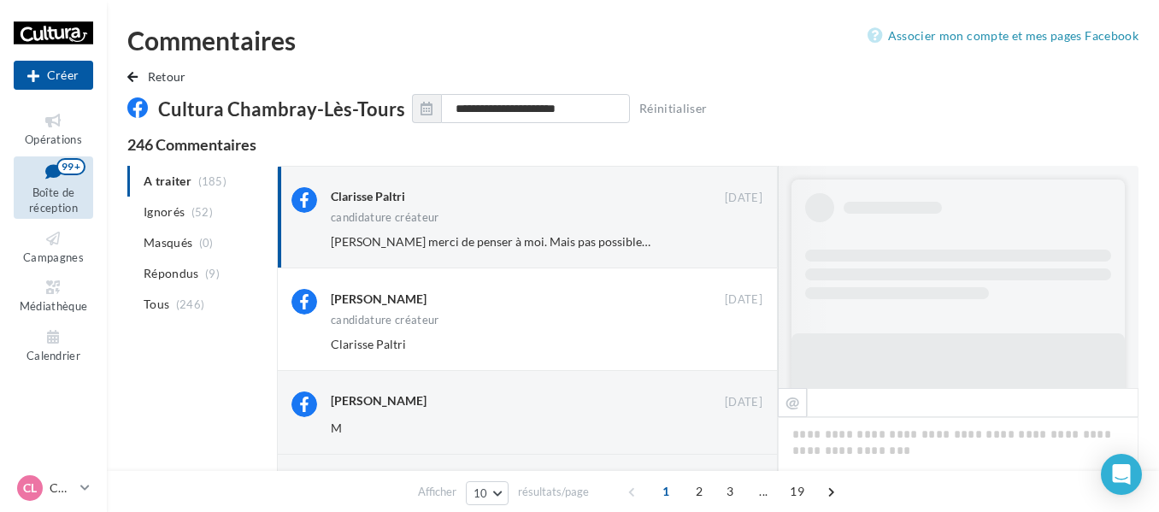
click at [730, 240] on button "Ignorer" at bounding box center [734, 242] width 56 height 24
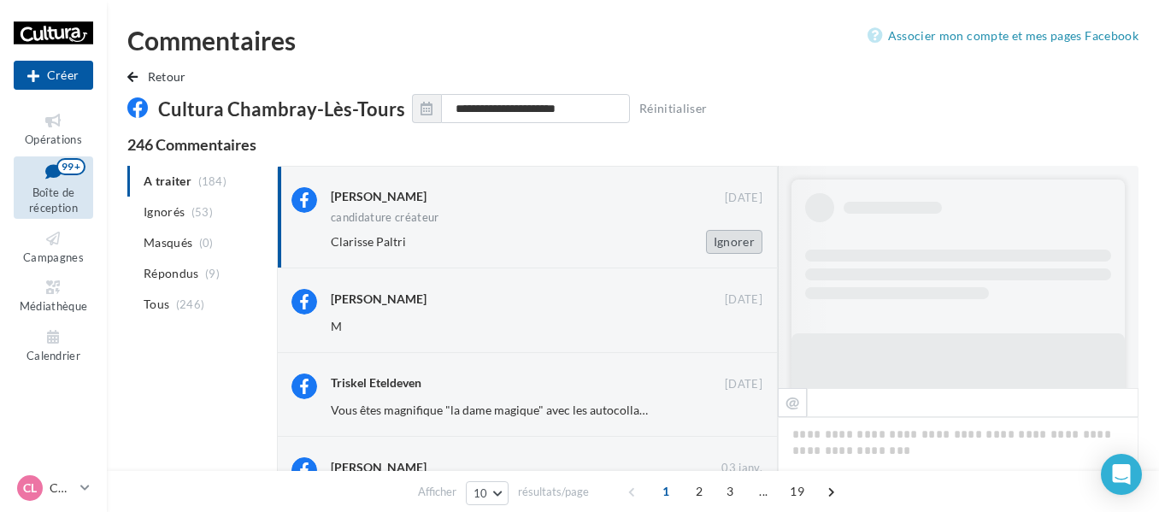
click at [731, 237] on button "Ignorer" at bounding box center [734, 242] width 56 height 24
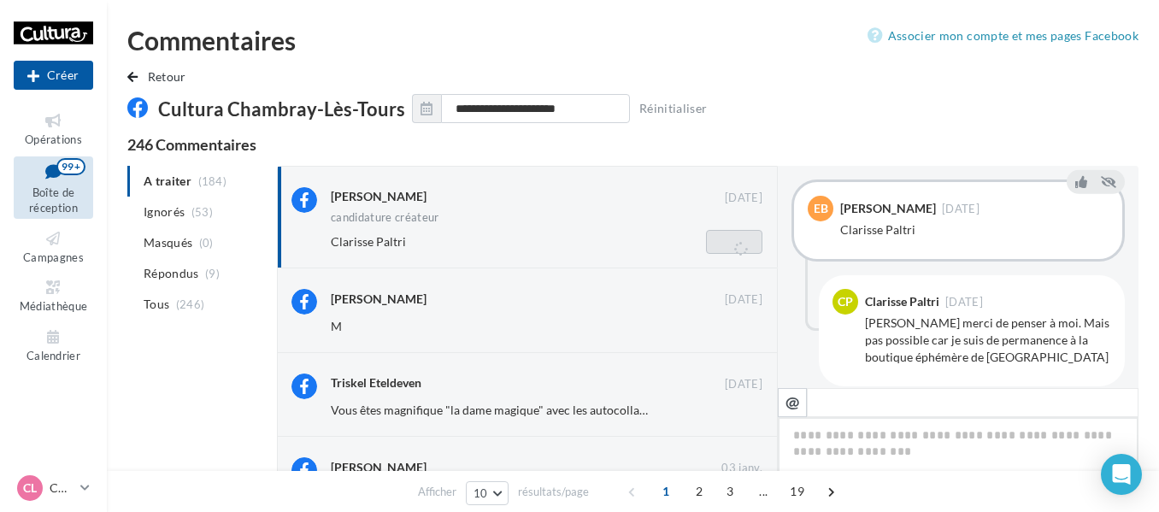
scroll to position [479, 0]
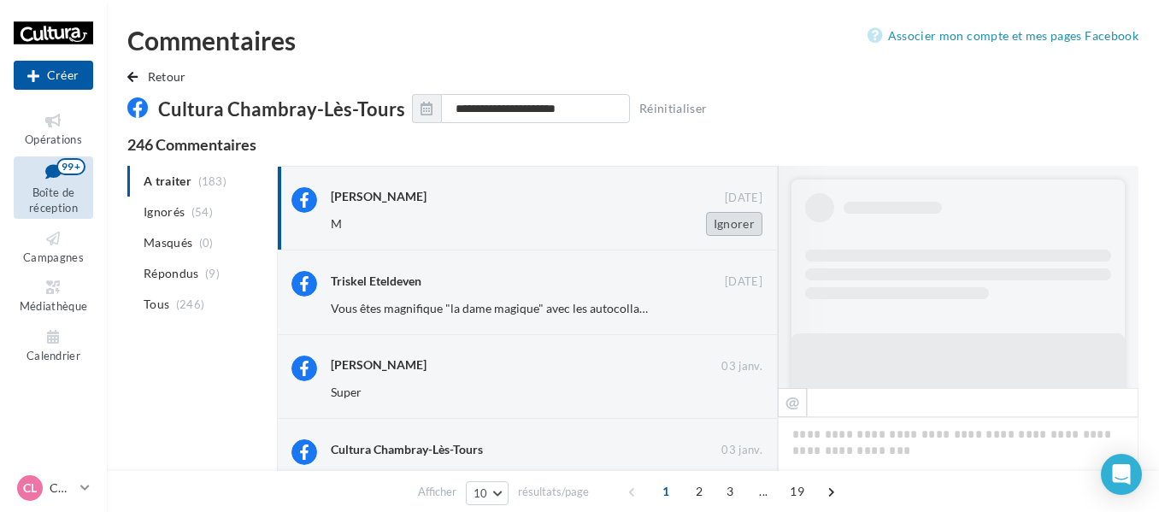
click at [743, 226] on button "Ignorer" at bounding box center [734, 224] width 56 height 24
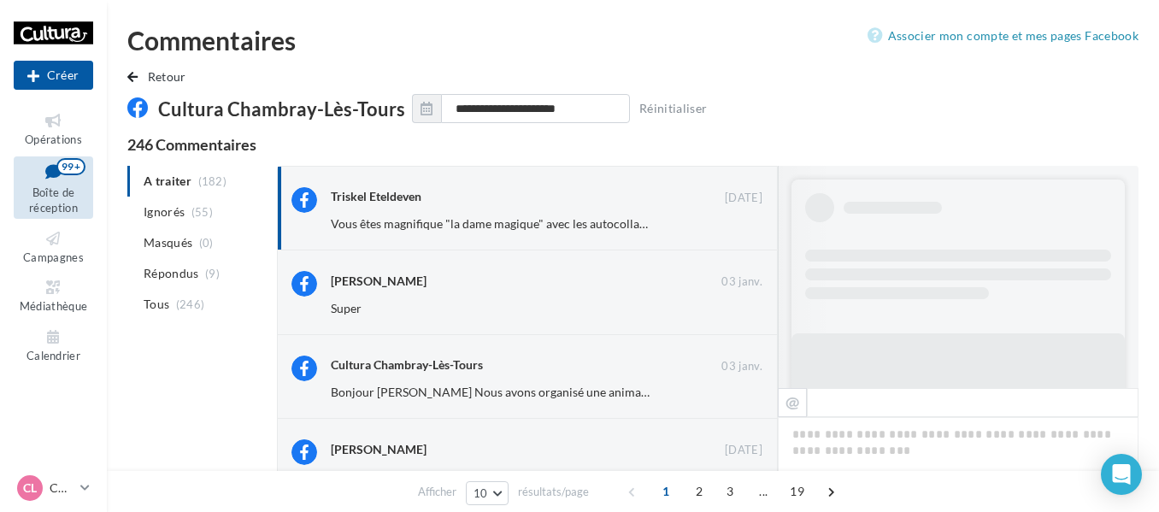
click at [743, 226] on button "Ignorer" at bounding box center [734, 224] width 56 height 24
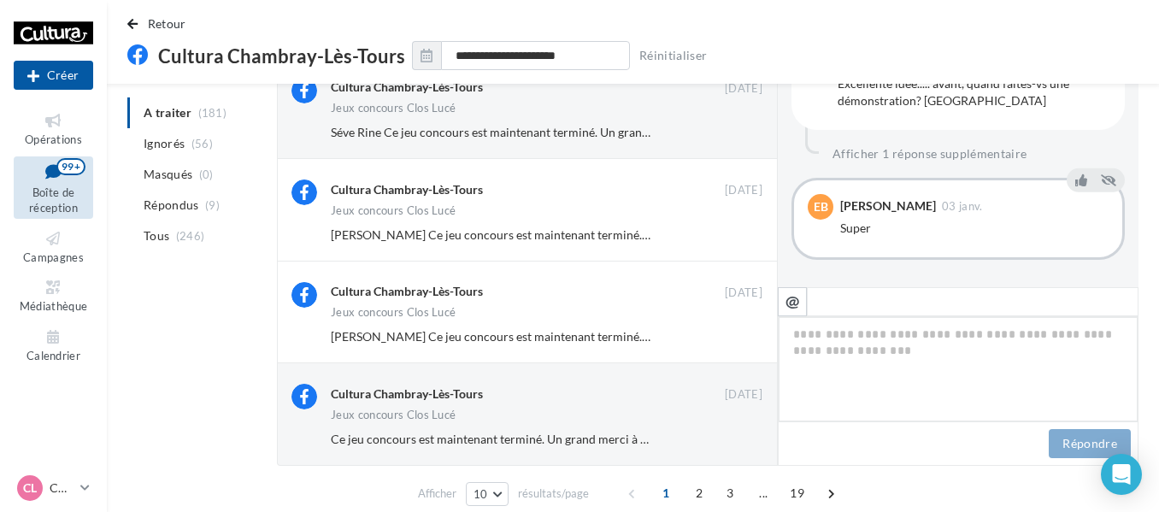
scroll to position [757, 0]
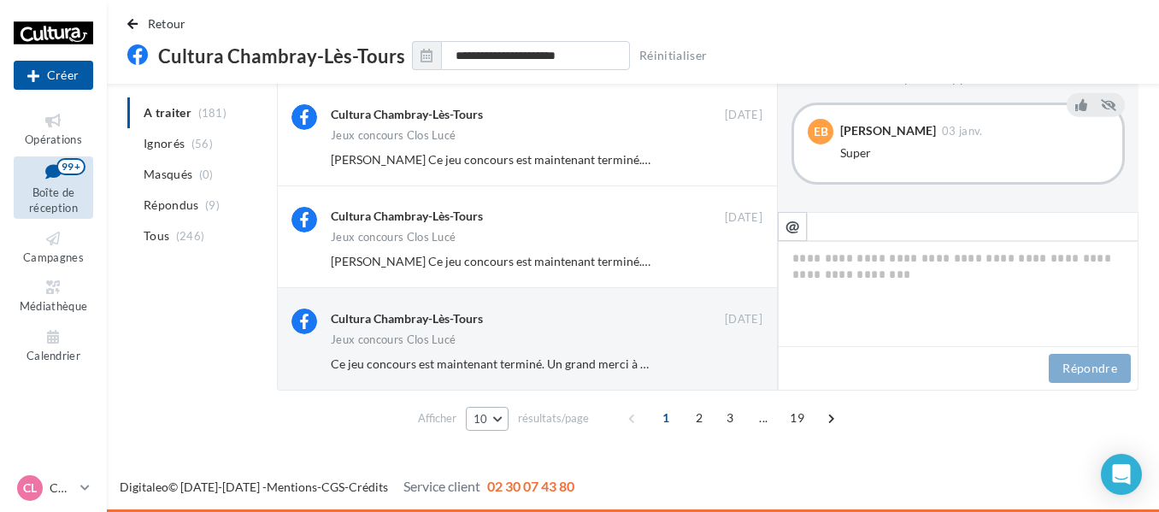
click at [502, 421] on button "10" at bounding box center [488, 419] width 44 height 24
click at [495, 388] on button "50" at bounding box center [526, 388] width 120 height 30
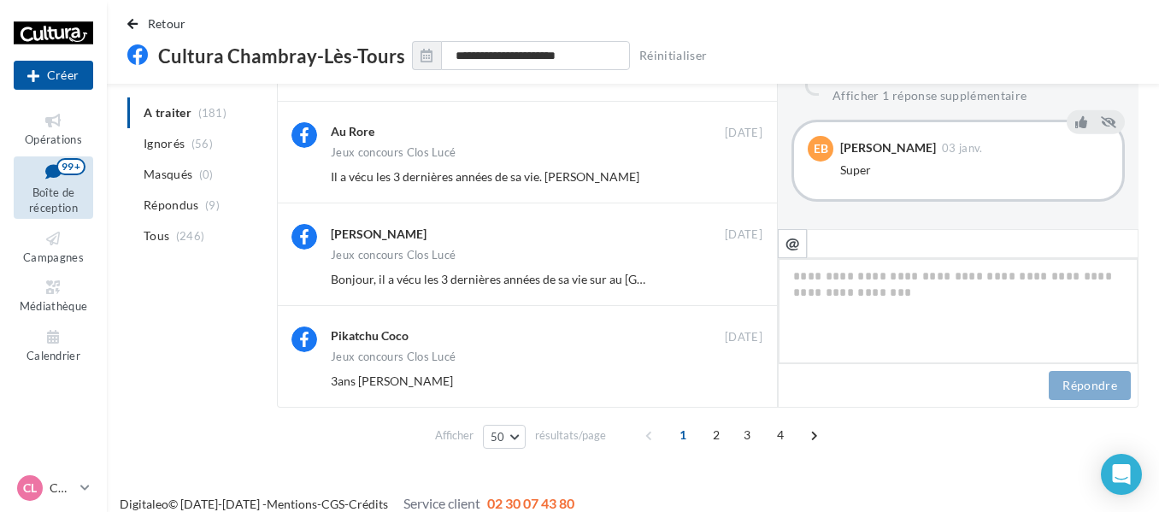
scroll to position [4839, 0]
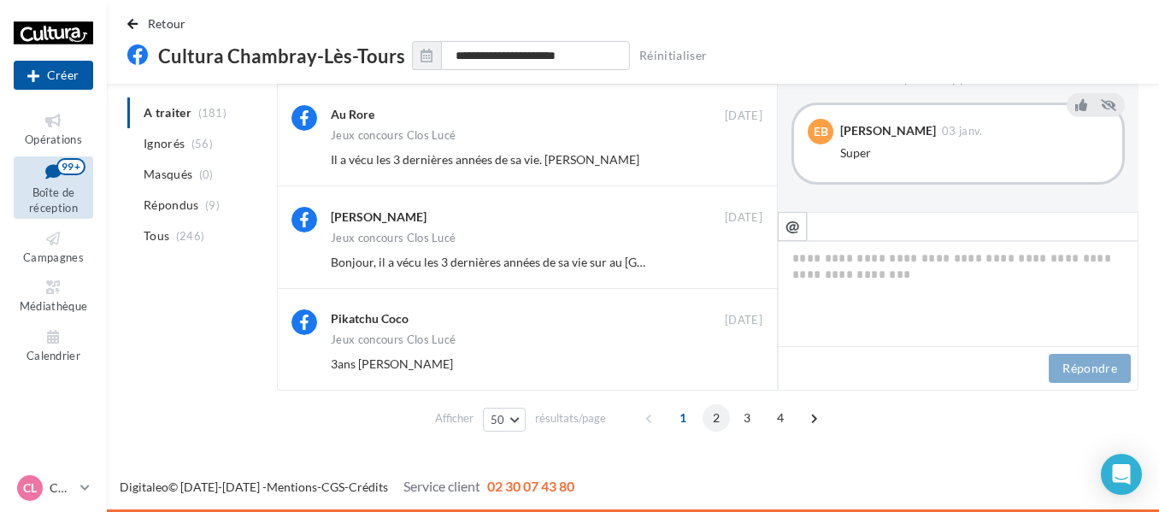
click at [714, 413] on span "2" at bounding box center [715, 417] width 27 height 27
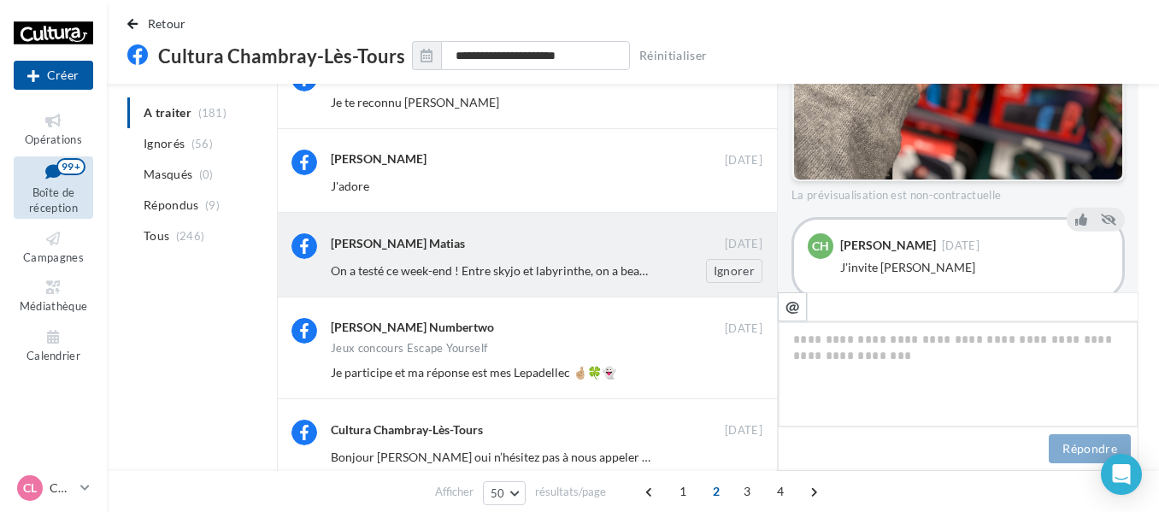
scroll to position [1200, 0]
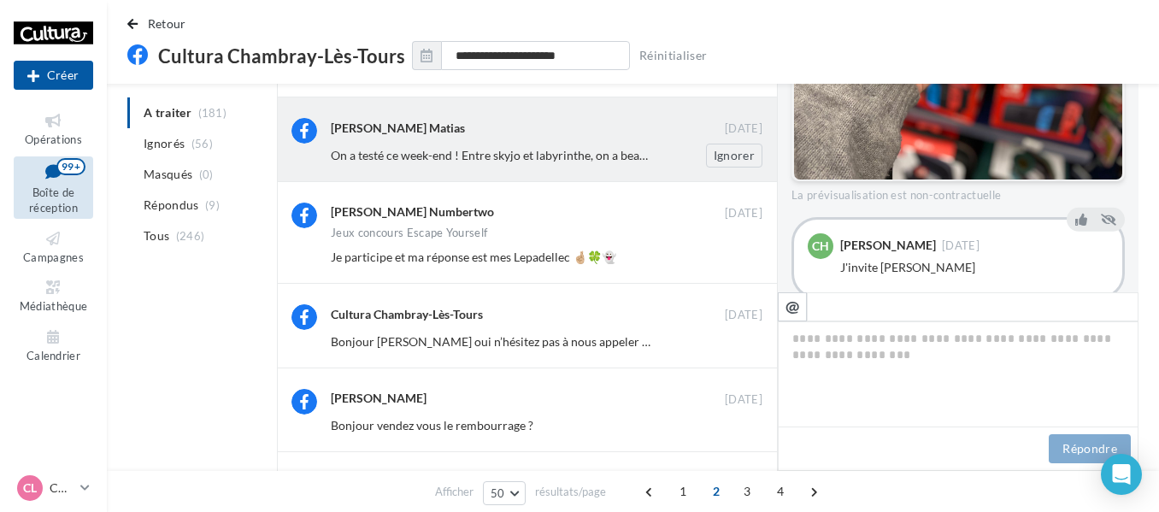
click at [405, 150] on span "On a testé ce week-end ! Entre skyjo et labyrinthe, on a beaucoup aimé 😊" at bounding box center [524, 155] width 387 height 15
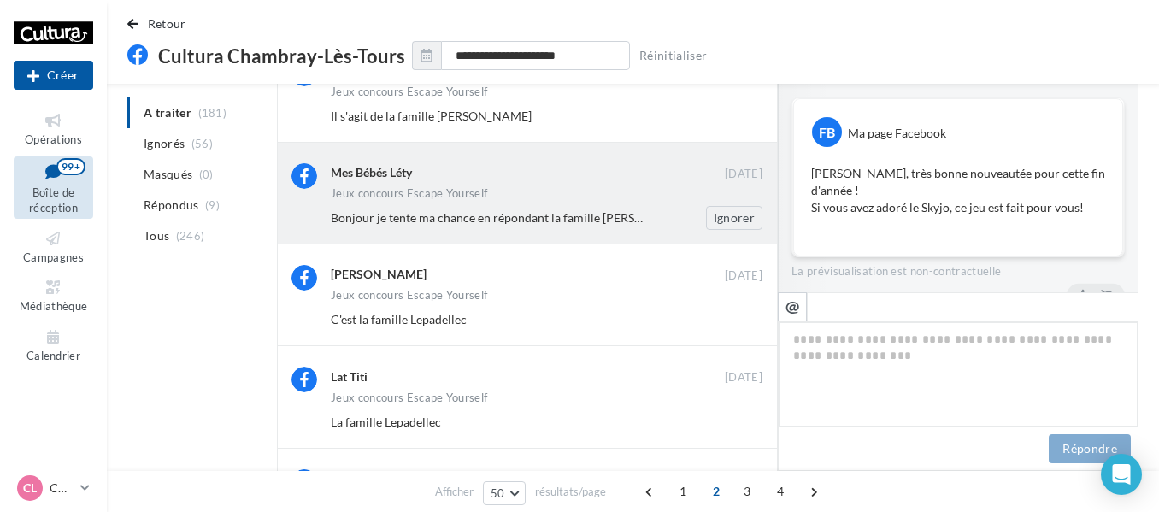
scroll to position [2140, 0]
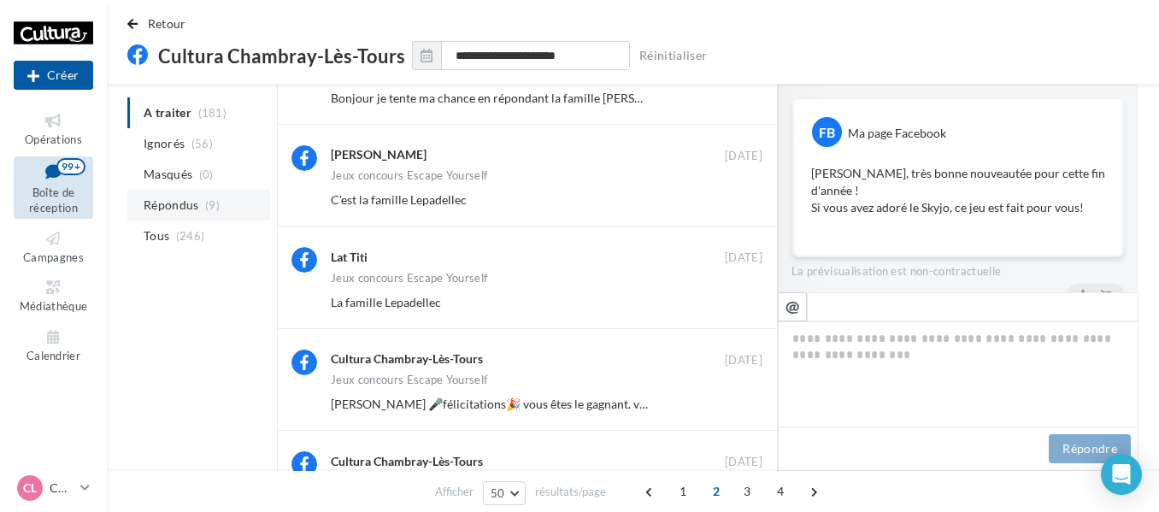
click at [199, 203] on li "Répondus (9)" at bounding box center [198, 205] width 143 height 31
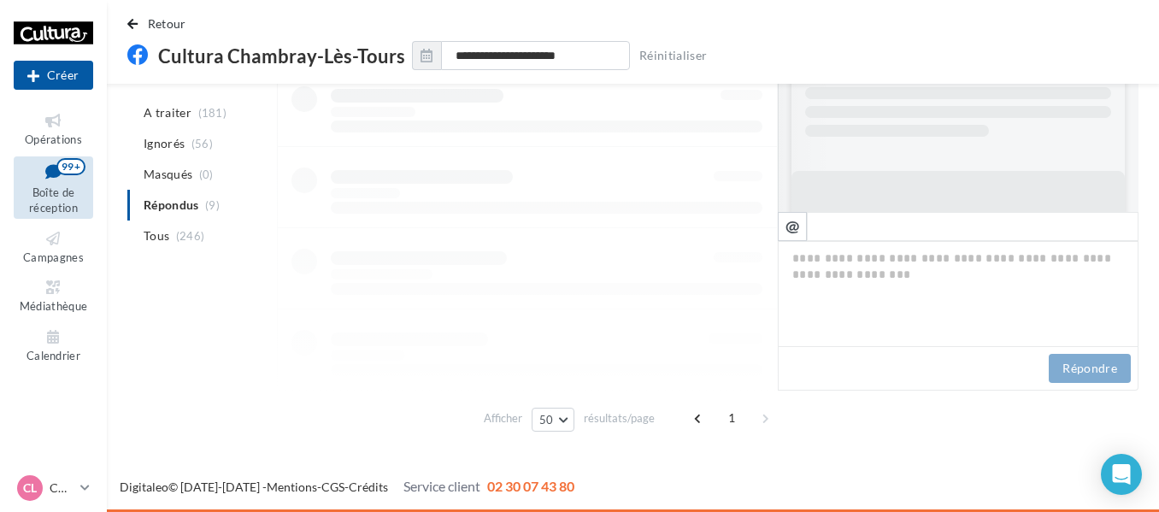
scroll to position [602, 0]
click at [180, 149] on span "Ignorés" at bounding box center [164, 143] width 41 height 17
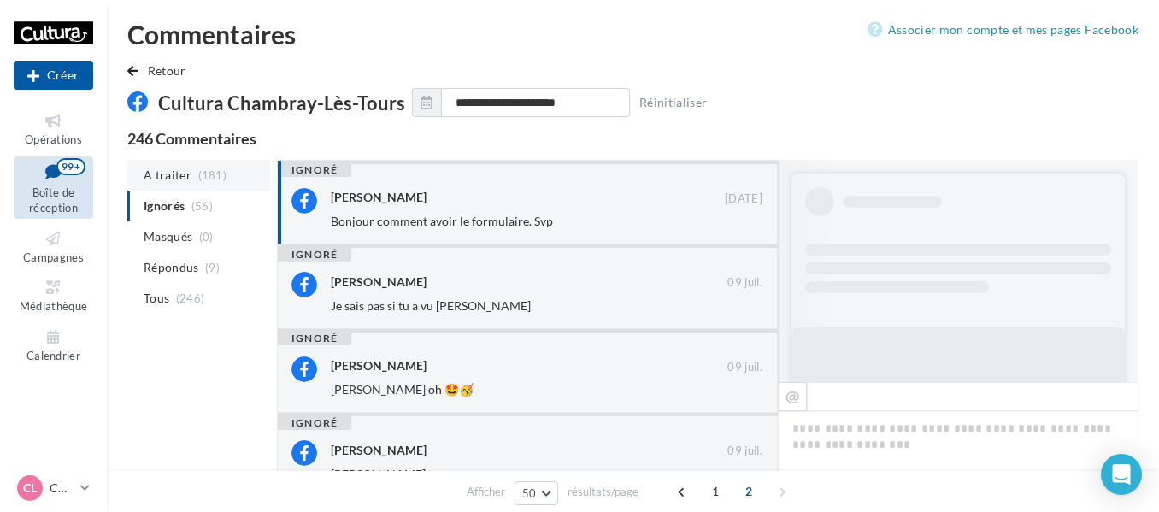
scroll to position [7, 0]
click at [176, 167] on span "A traiter" at bounding box center [168, 174] width 48 height 17
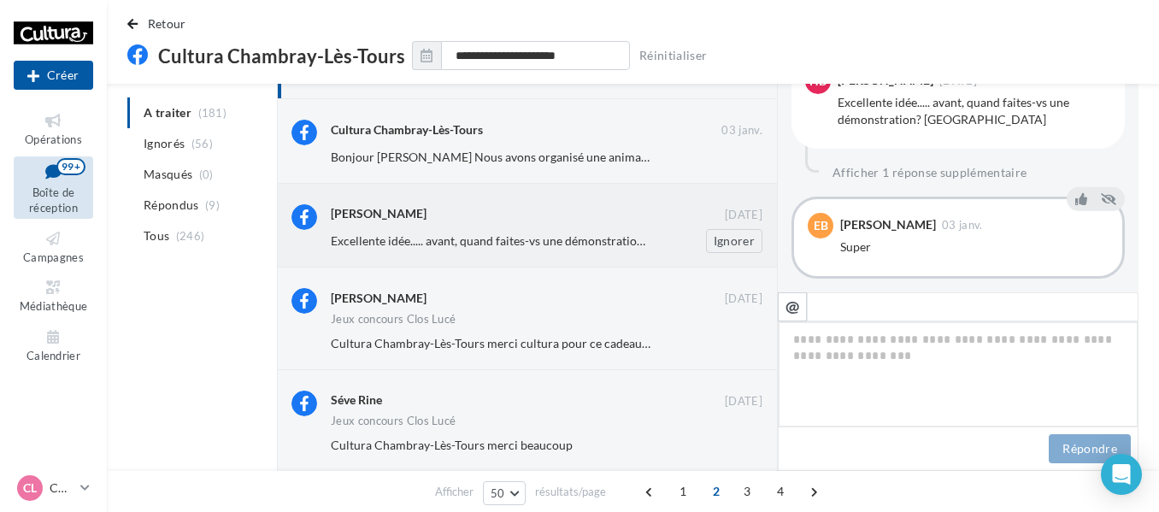
scroll to position [179, 0]
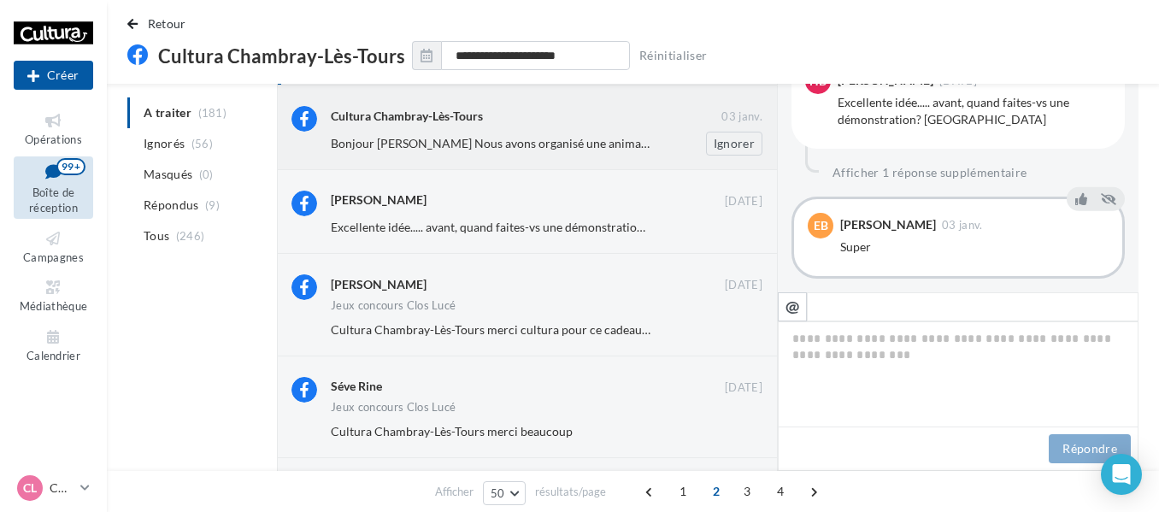
click at [447, 141] on span "Bonjour Helene Babin Nous avons organisé une animation par mois dès que possibl…" at bounding box center [719, 143] width 777 height 15
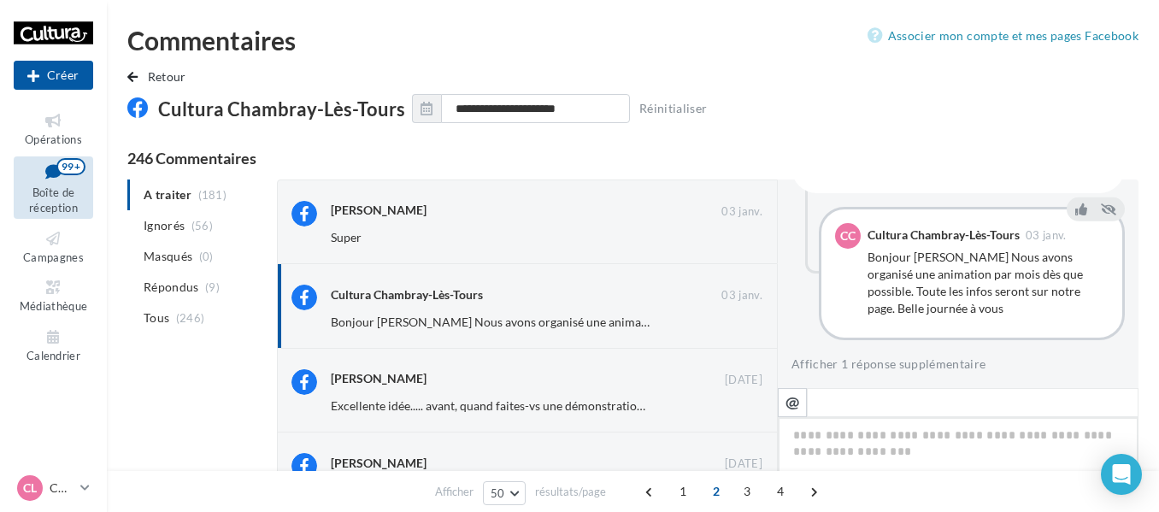
scroll to position [464, 0]
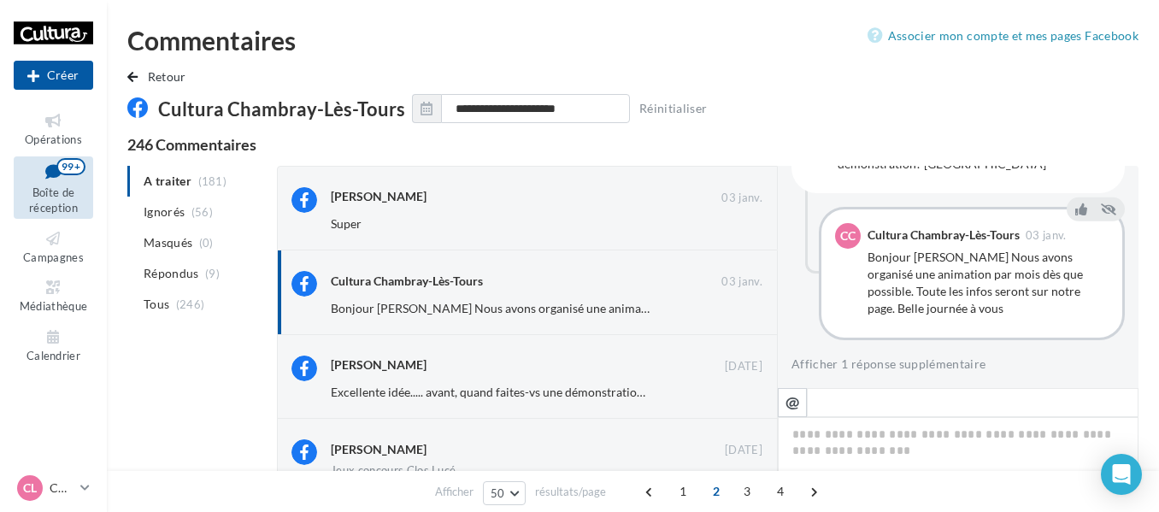
click at [320, 117] on span "Cultura Chambray-Lès-Tours" at bounding box center [281, 108] width 247 height 23
click at [93, 74] on div "Nouvelle campagne" at bounding box center [53, 75] width 79 height 29
click at [137, 79] on span "button" at bounding box center [132, 77] width 10 height 12
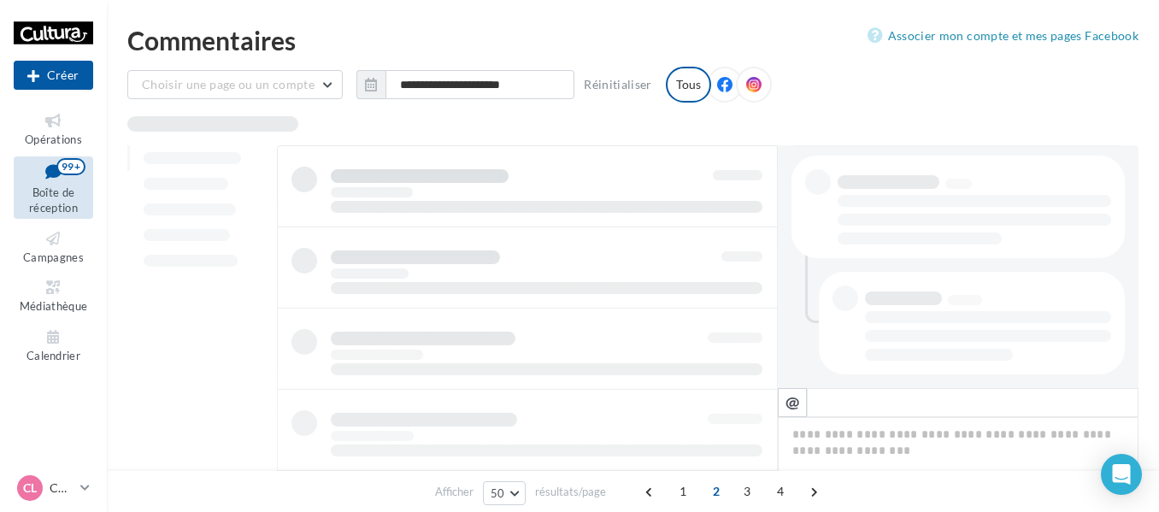
scroll to position [342, 0]
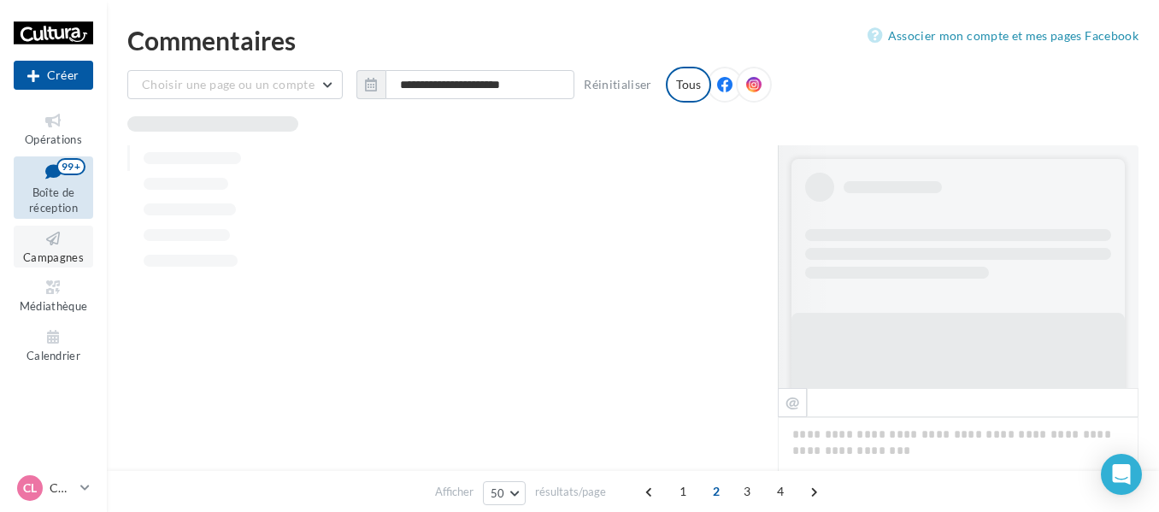
click at [55, 256] on span "Campagnes" at bounding box center [53, 257] width 61 height 14
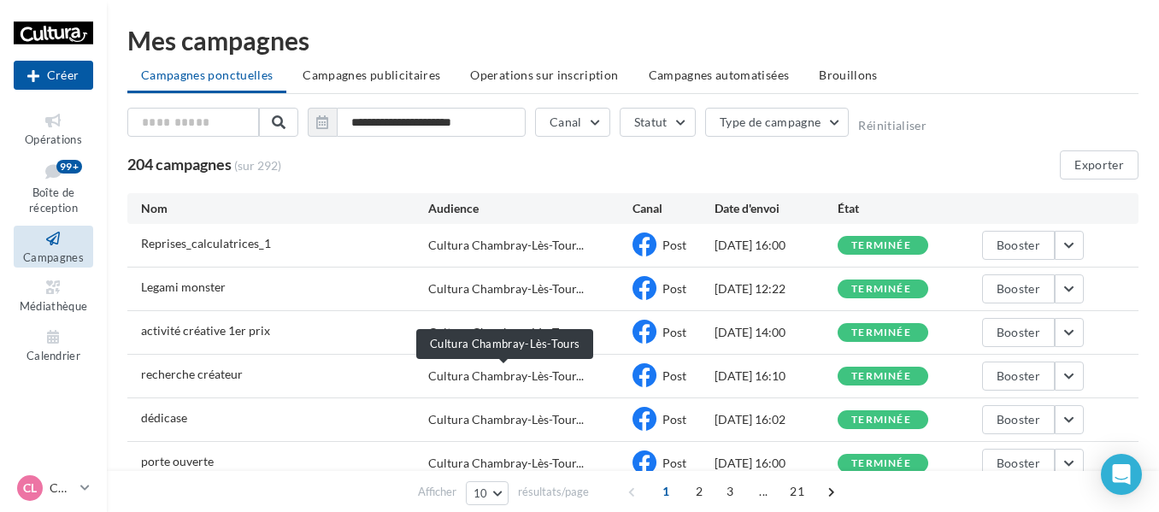
click at [446, 379] on span "Cultura Chambray-Lès-Tour..." at bounding box center [506, 375] width 156 height 17
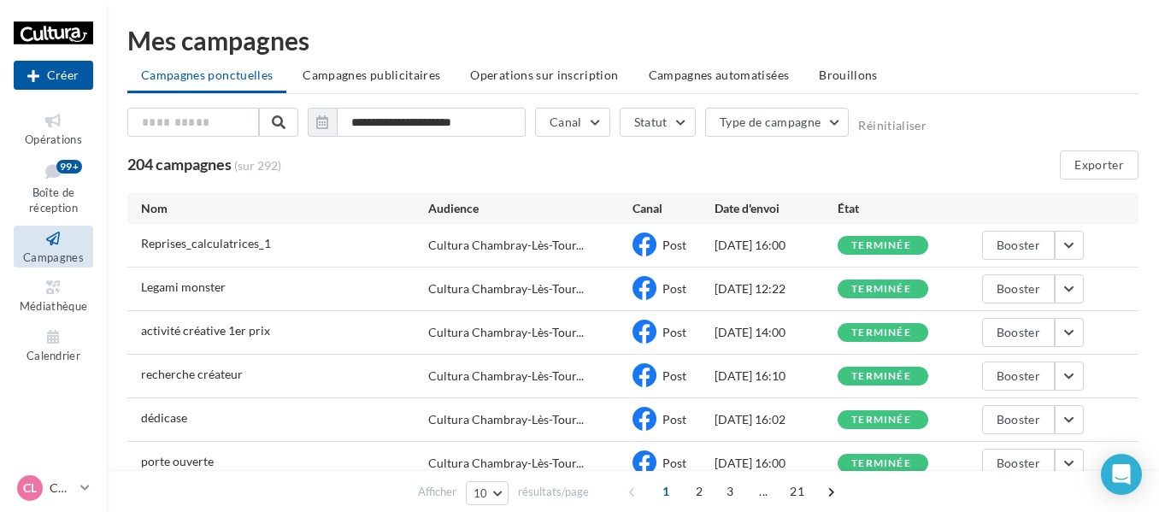
click at [185, 379] on span "recherche créateur" at bounding box center [192, 374] width 102 height 15
click at [185, 378] on span "recherche créateur" at bounding box center [192, 374] width 102 height 15
click at [181, 377] on span "recherche créateur" at bounding box center [192, 374] width 102 height 15
drag, startPoint x: 181, startPoint y: 377, endPoint x: 420, endPoint y: 376, distance: 239.3
click at [182, 376] on span "recherche créateur" at bounding box center [192, 374] width 102 height 15
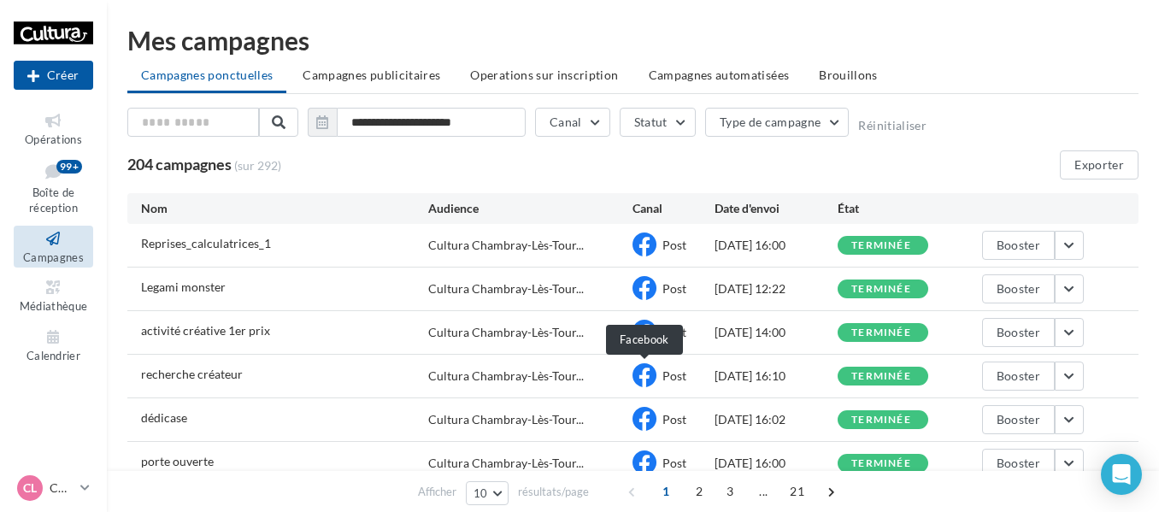
click at [648, 372] on icon at bounding box center [644, 375] width 24 height 24
click at [674, 379] on span "Post" at bounding box center [674, 375] width 24 height 15
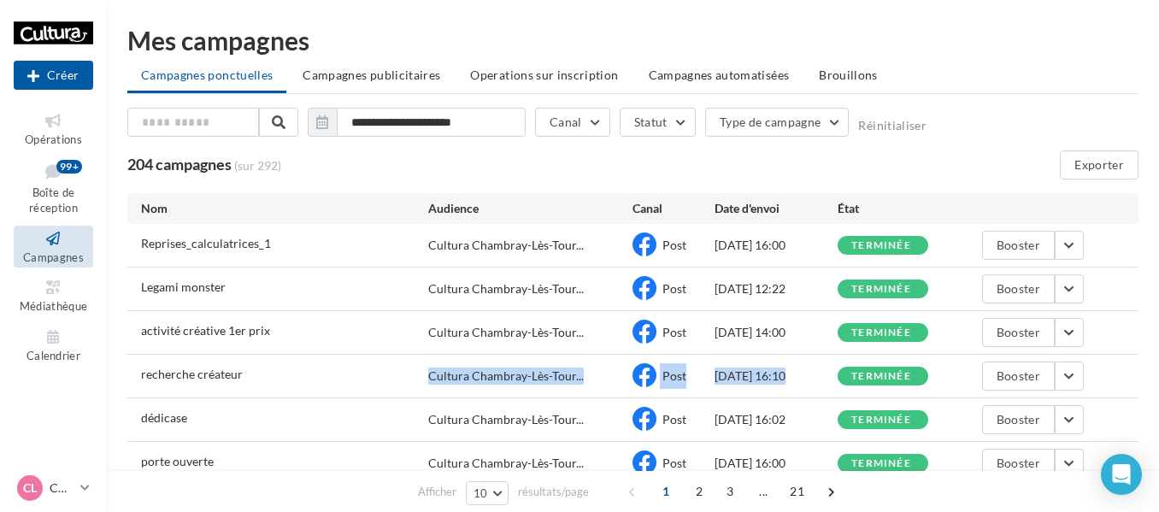
click at [674, 379] on span "Post" at bounding box center [674, 375] width 24 height 15
click at [1075, 378] on button "button" at bounding box center [1069, 375] width 29 height 29
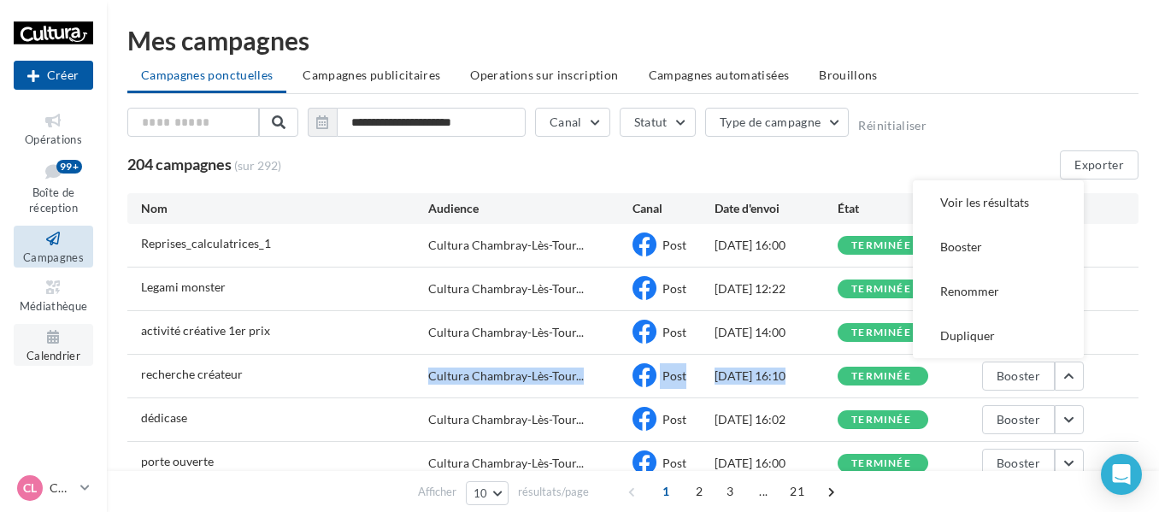
click at [60, 349] on span "Calendrier" at bounding box center [53, 356] width 54 height 14
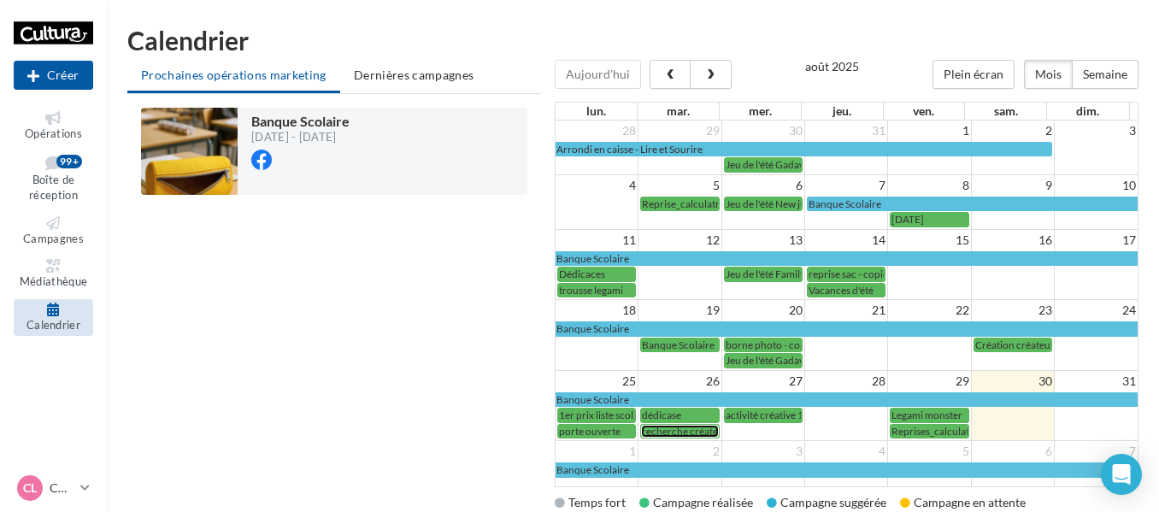
click at [685, 435] on span "recherche créateur" at bounding box center [685, 431] width 86 height 13
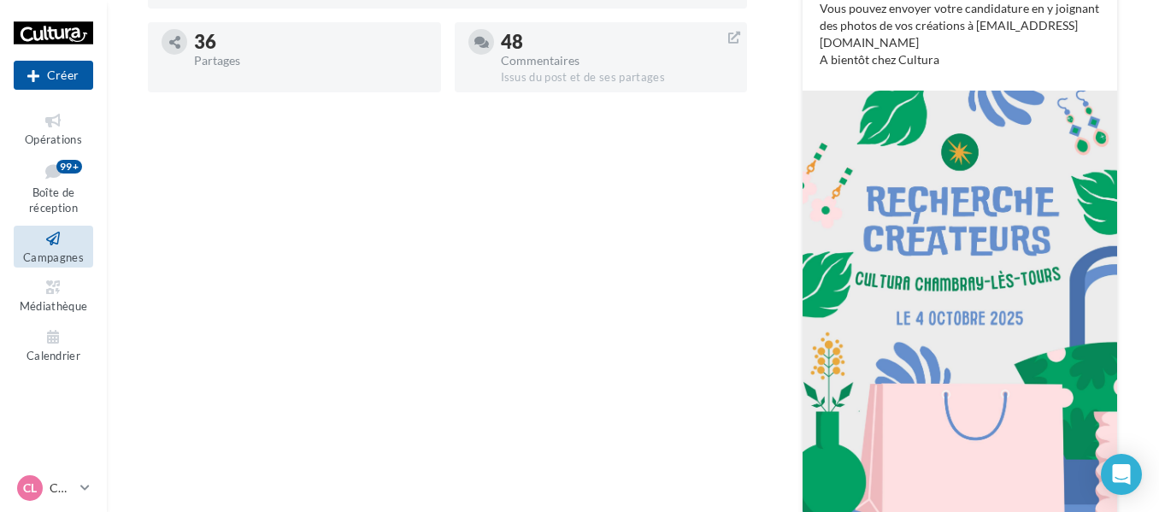
scroll to position [513, 0]
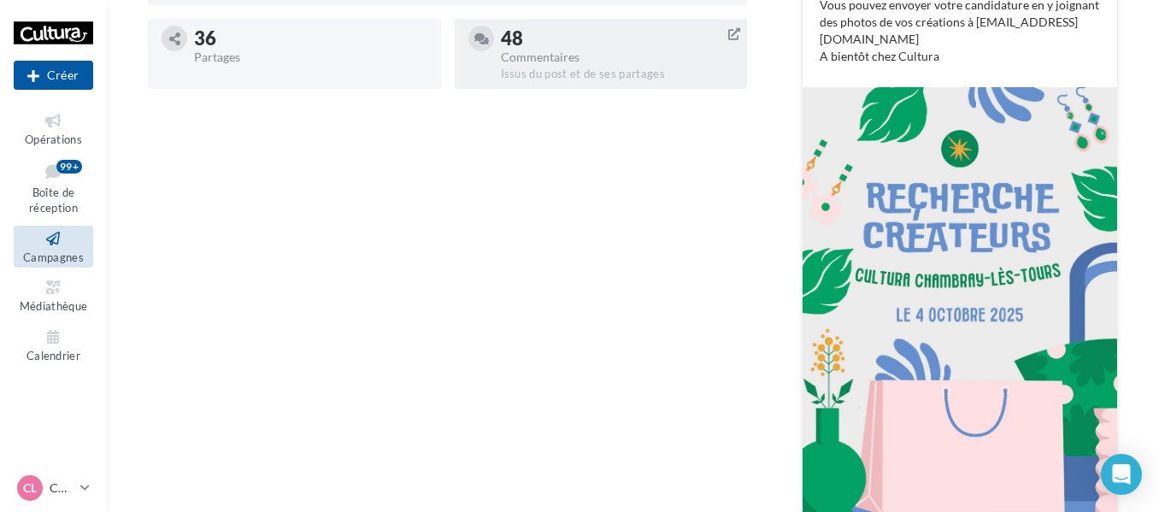
click at [556, 51] on div "Commentaires" at bounding box center [617, 57] width 233 height 12
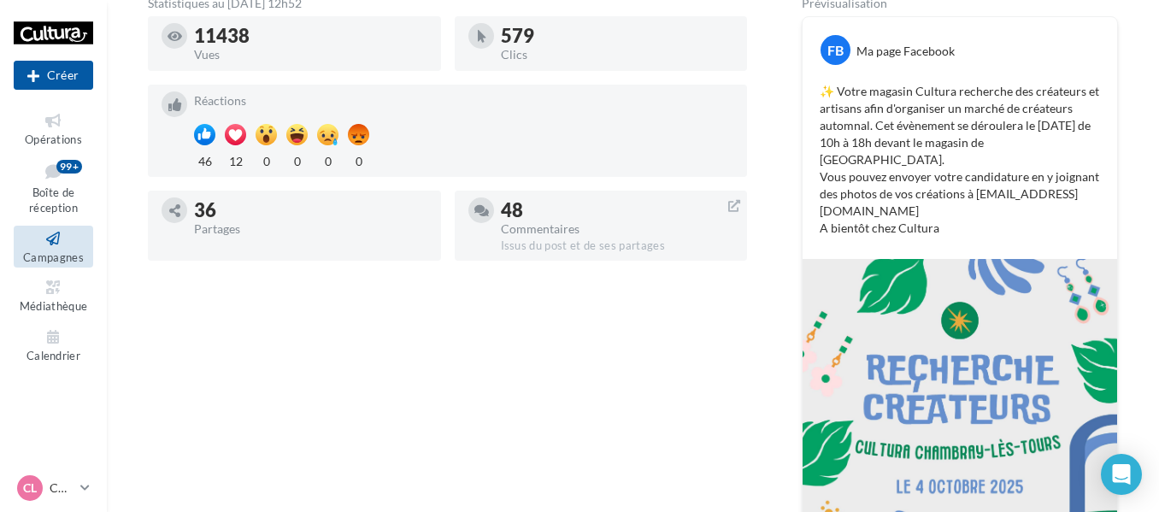
scroll to position [342, 0]
click at [526, 222] on div "Commentaires" at bounding box center [617, 228] width 233 height 12
